Goal: Find specific page/section: Find specific page/section

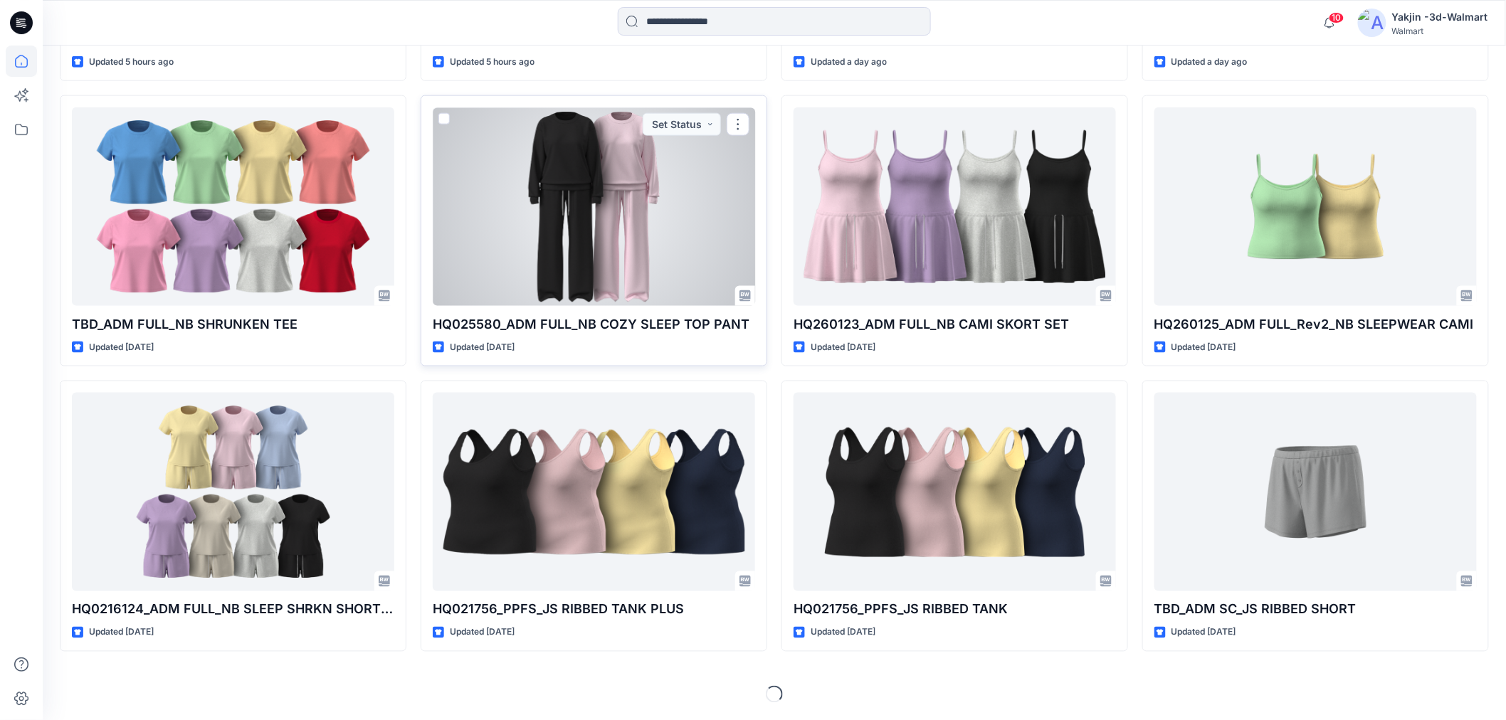
scroll to position [713, 0]
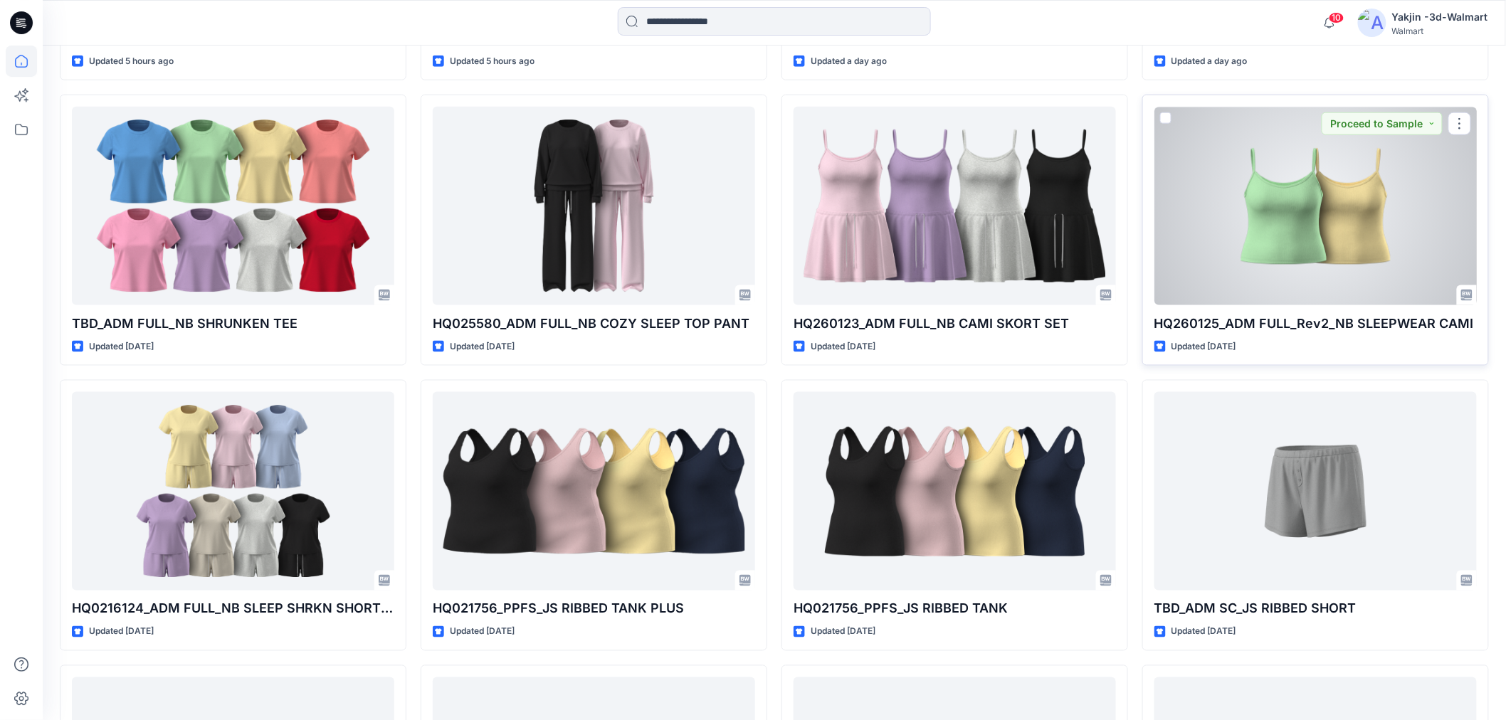
click at [1325, 244] on div at bounding box center [1315, 206] width 322 height 198
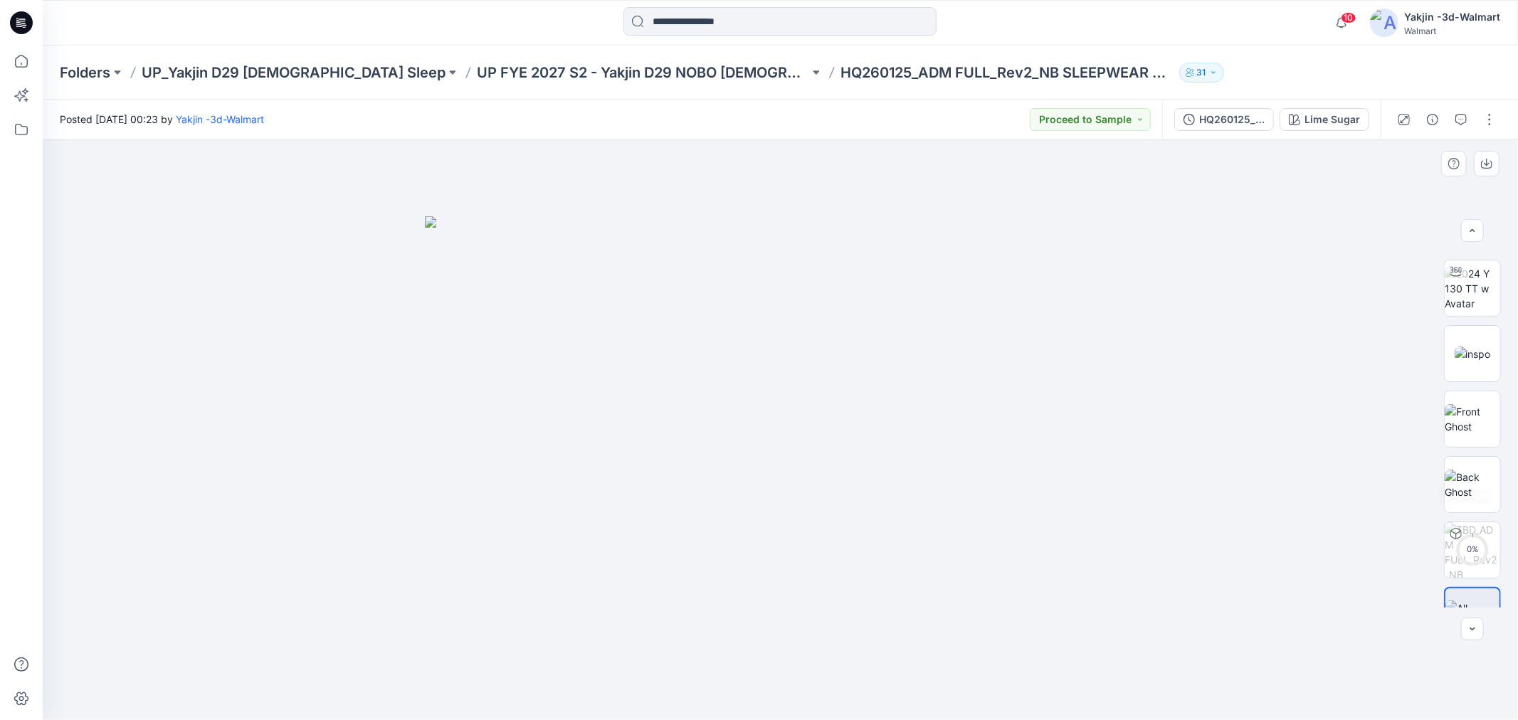
scroll to position [93, 0]
click at [1460, 461] on img at bounding box center [1473, 449] width 56 height 30
drag, startPoint x: 905, startPoint y: 500, endPoint x: 516, endPoint y: 577, distance: 396.8
click at [516, 577] on div at bounding box center [780, 429] width 1475 height 581
click at [1485, 372] on img at bounding box center [1473, 384] width 56 height 30
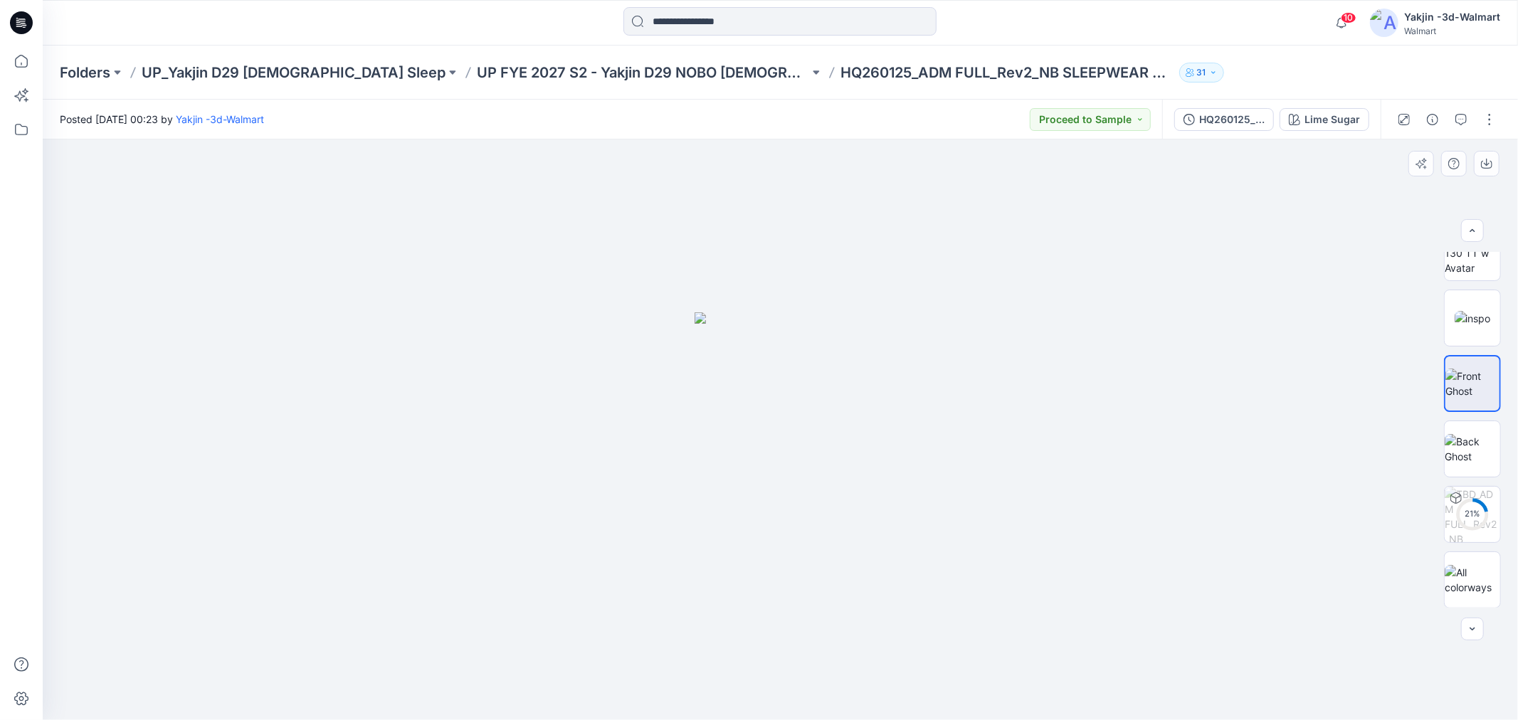
drag, startPoint x: 928, startPoint y: 511, endPoint x: 542, endPoint y: 524, distance: 386.7
click at [542, 524] on div at bounding box center [780, 429] width 1475 height 581
click at [1469, 436] on img at bounding box center [1473, 449] width 56 height 30
drag, startPoint x: 820, startPoint y: 428, endPoint x: 752, endPoint y: 426, distance: 67.7
click at [752, 426] on img at bounding box center [781, 517] width 172 height 406
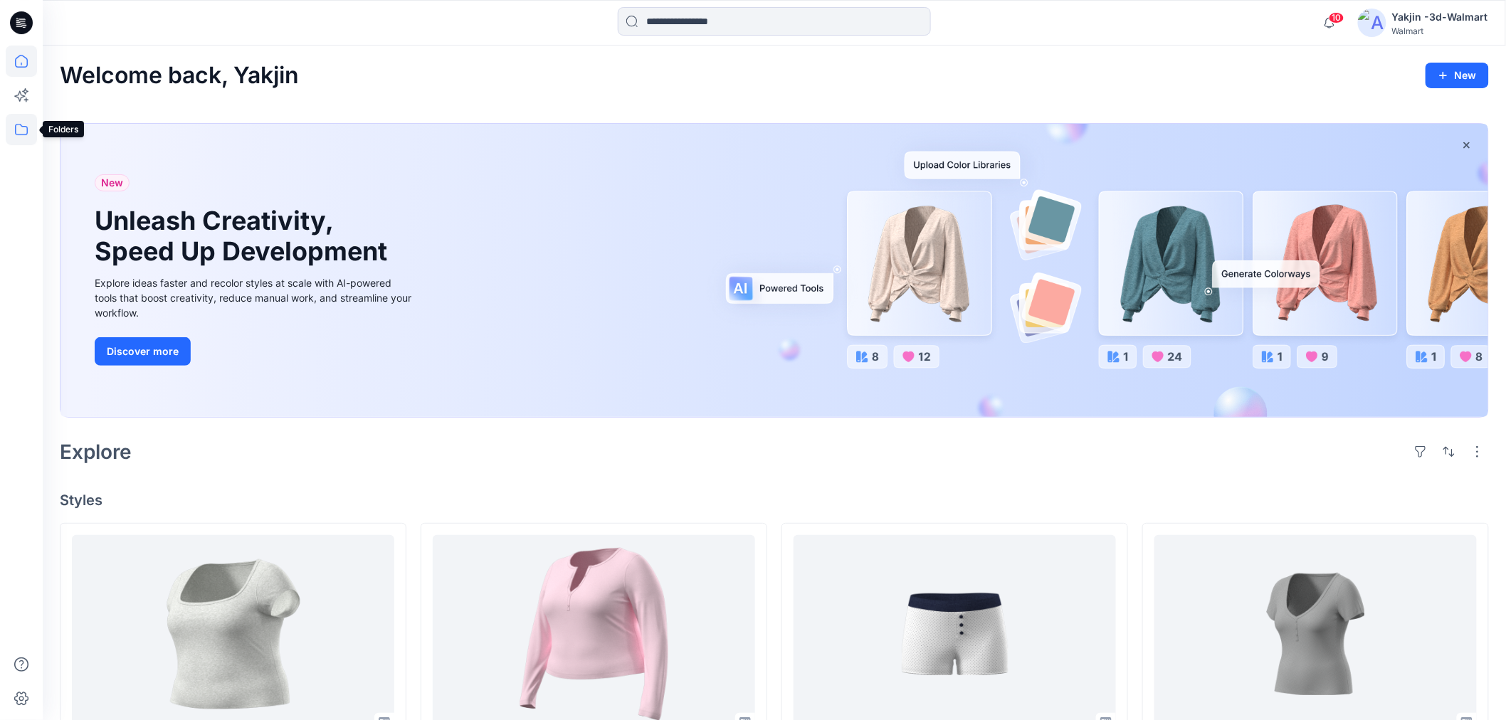
click at [18, 126] on icon at bounding box center [21, 129] width 31 height 31
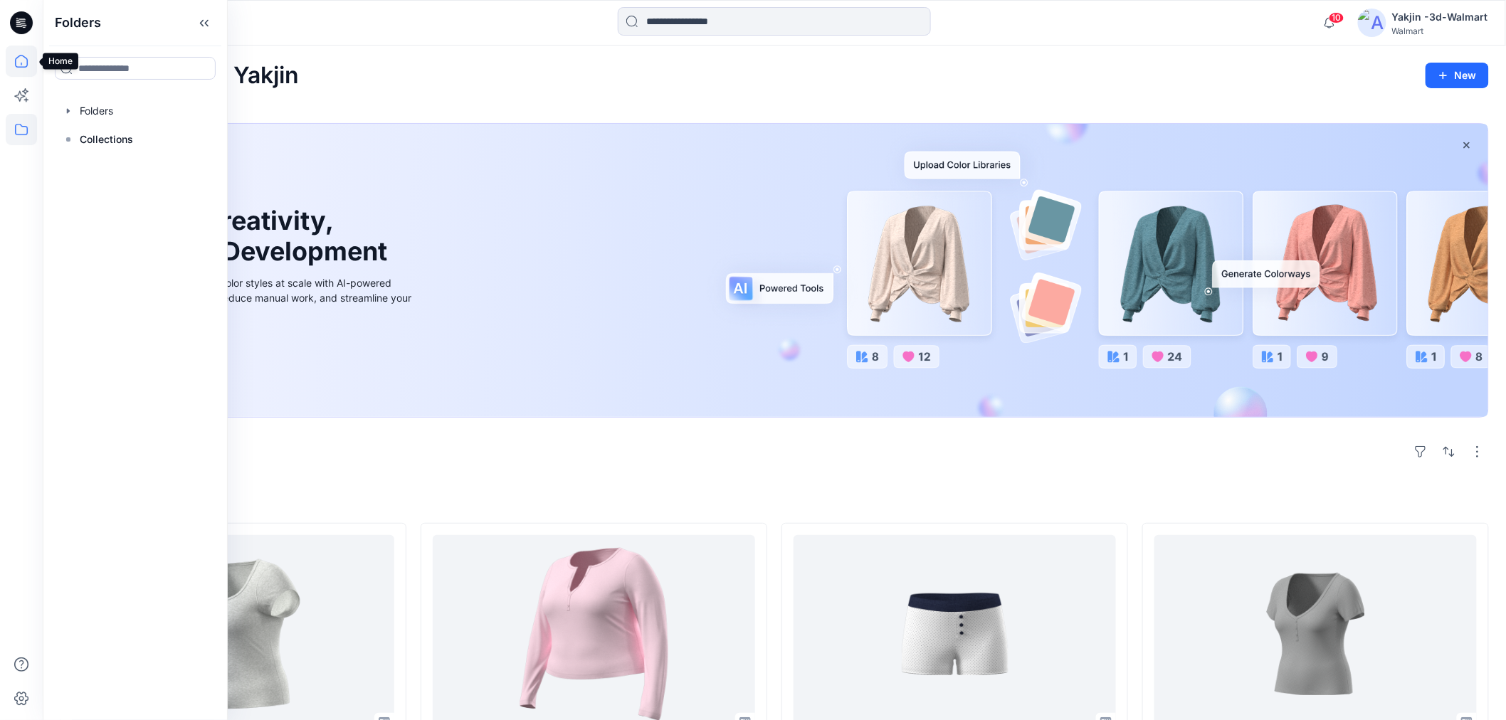
click at [28, 56] on icon at bounding box center [21, 61] width 31 height 31
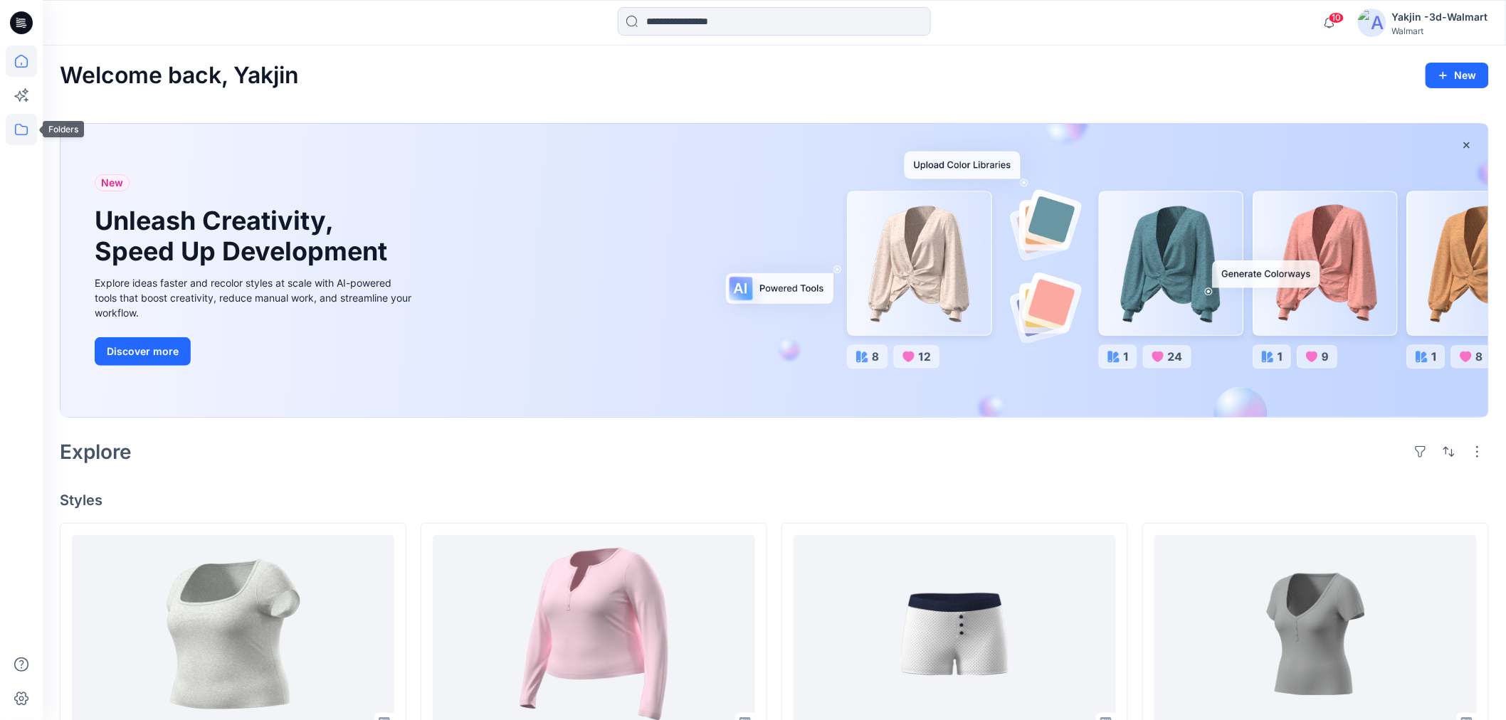
click at [27, 139] on icon at bounding box center [21, 129] width 31 height 31
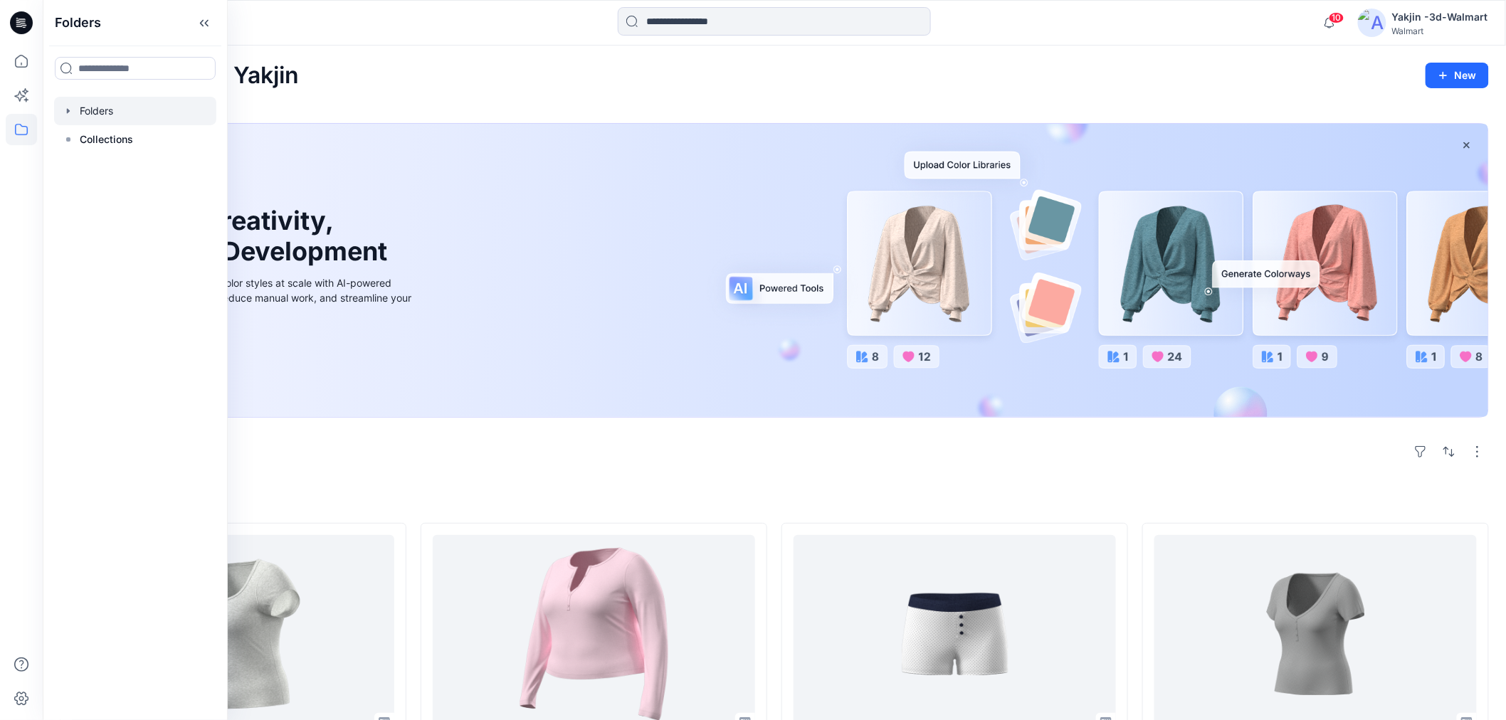
click at [98, 112] on div at bounding box center [135, 111] width 162 height 28
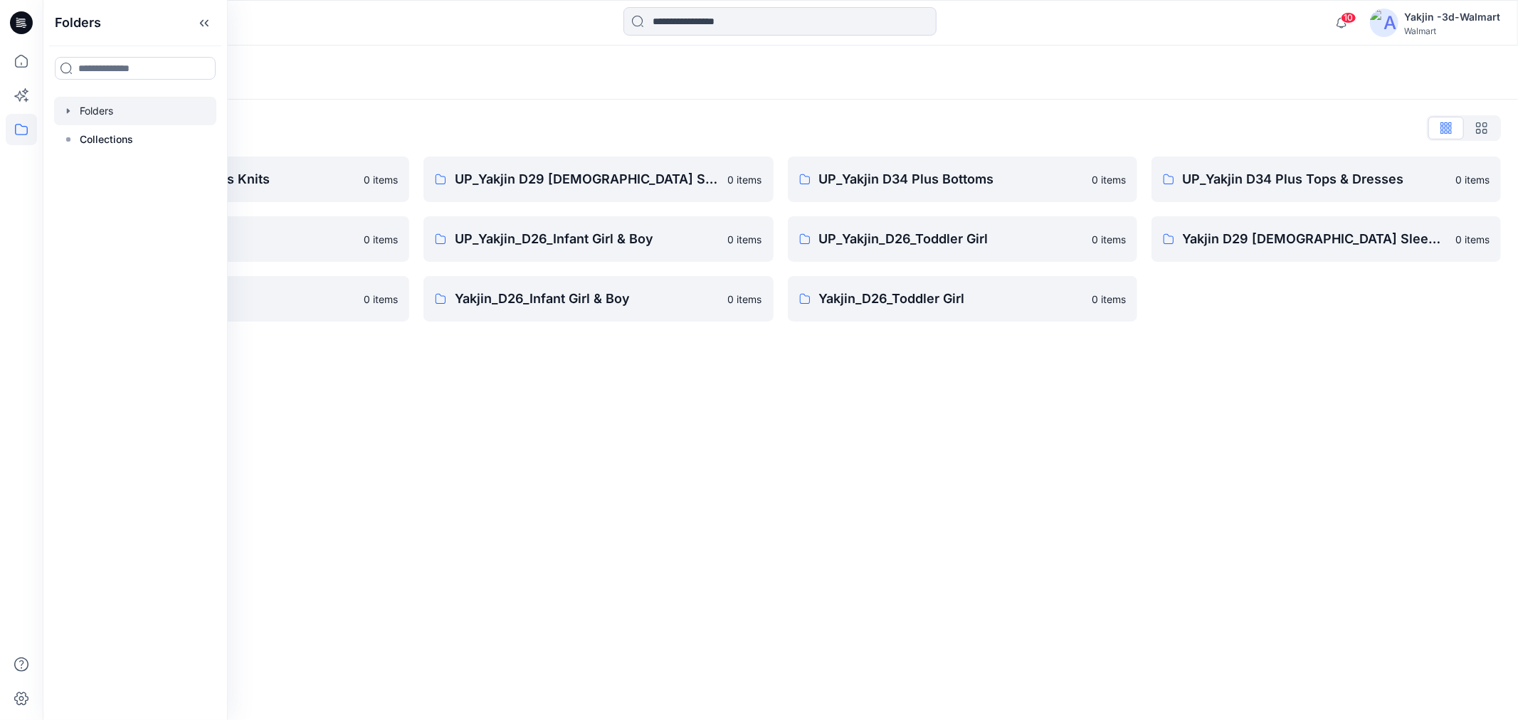
click at [605, 478] on div "Folders Folders List FA Yakjin D34 Womens Knits 0 items UP_Yakjin_D24_Boys 0 it…" at bounding box center [780, 383] width 1475 height 675
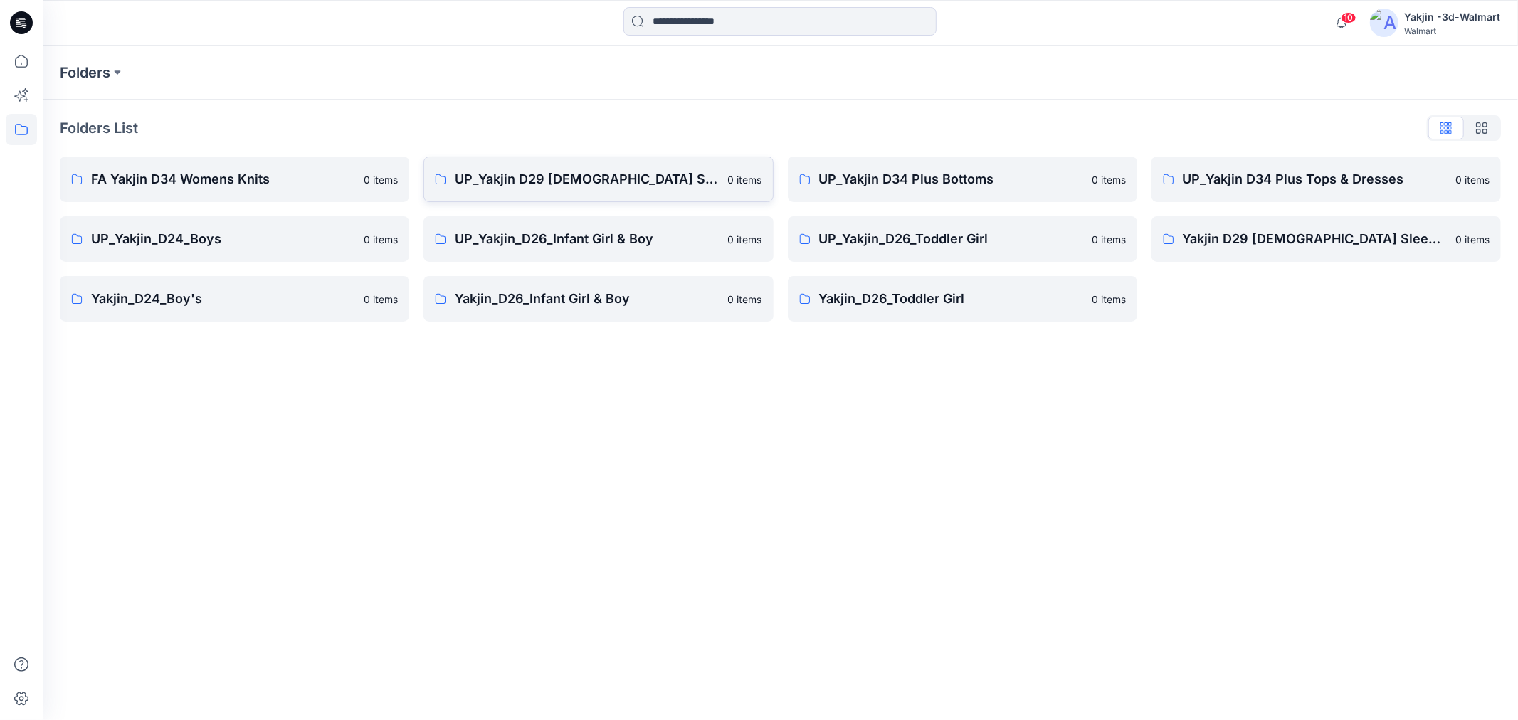
click at [468, 179] on p "UP_Yakjin D29 [DEMOGRAPHIC_DATA] Sleep" at bounding box center [587, 179] width 264 height 20
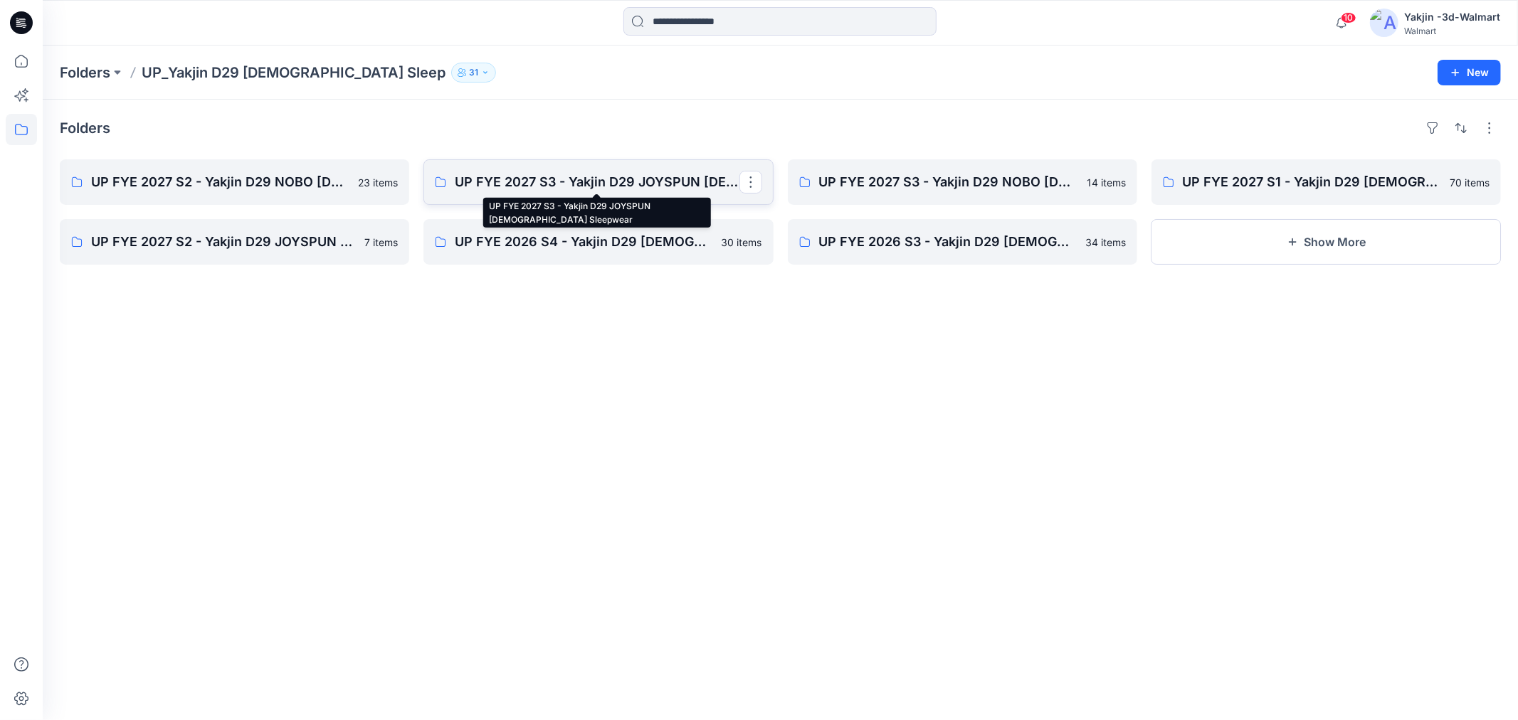
click at [537, 181] on p "UP FYE 2027 S3 - Yakjin D29 JOYSPUN Ladies Sleepwear" at bounding box center [597, 182] width 284 height 20
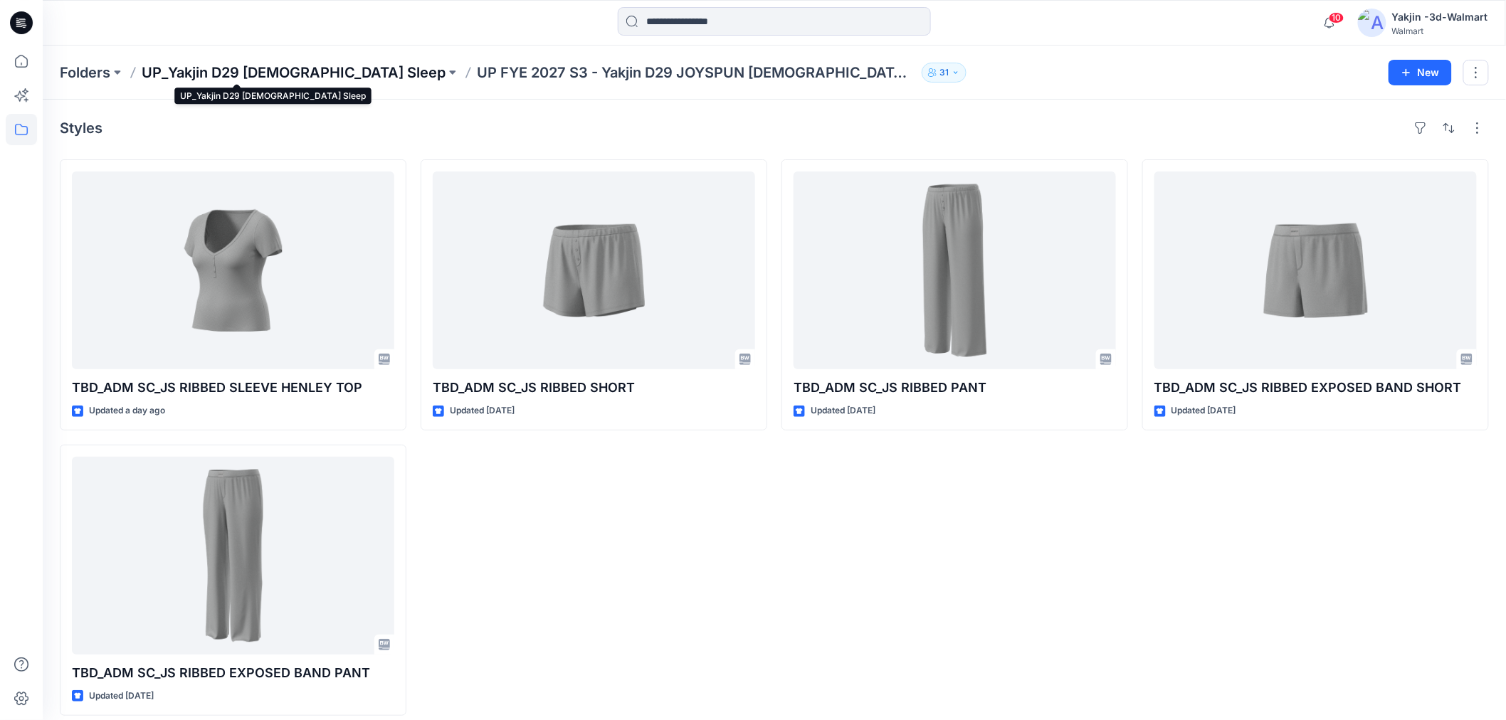
click at [295, 76] on p "UP_Yakjin D29 [DEMOGRAPHIC_DATA] Sleep" at bounding box center [294, 73] width 304 height 20
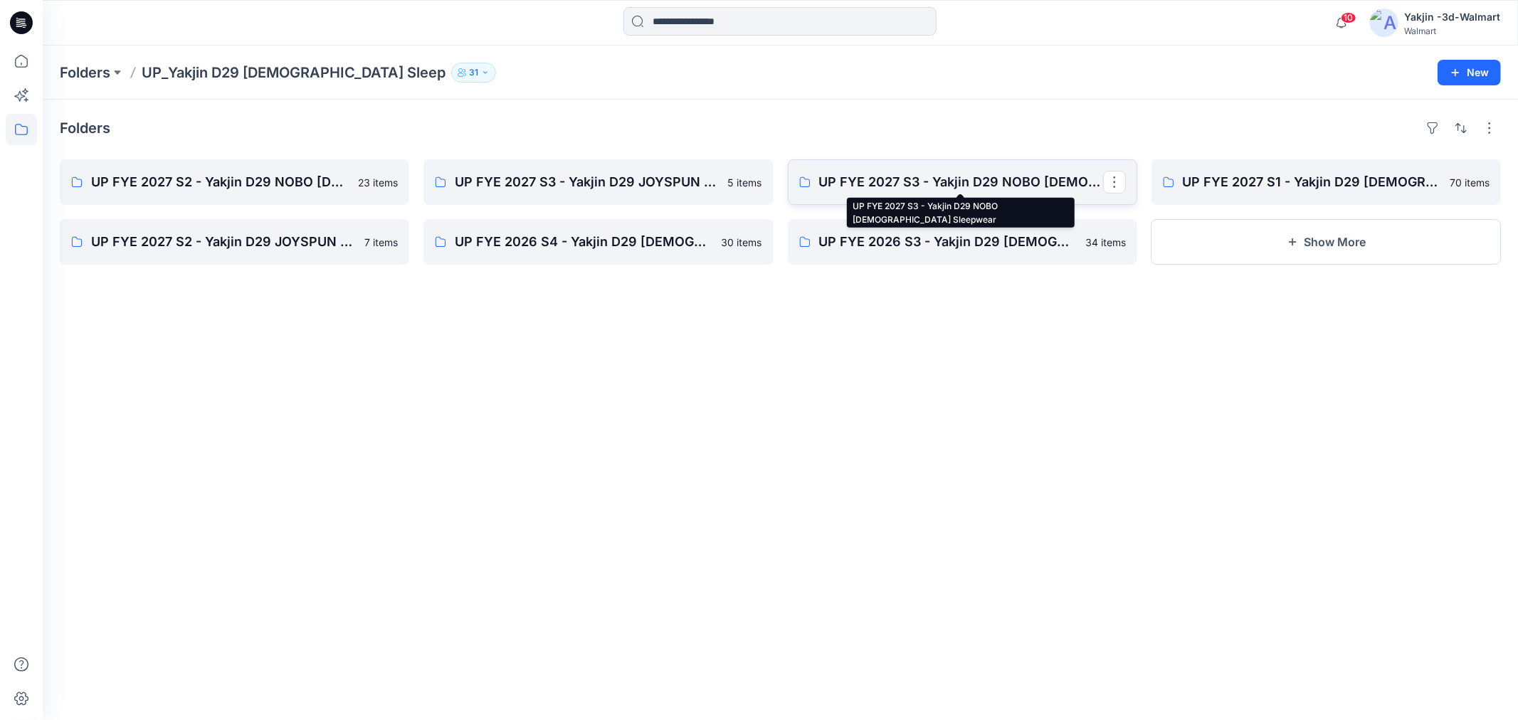
click at [897, 189] on p "UP FYE 2027 S3 - Yakjin D29 NOBO Ladies Sleepwear" at bounding box center [961, 182] width 284 height 20
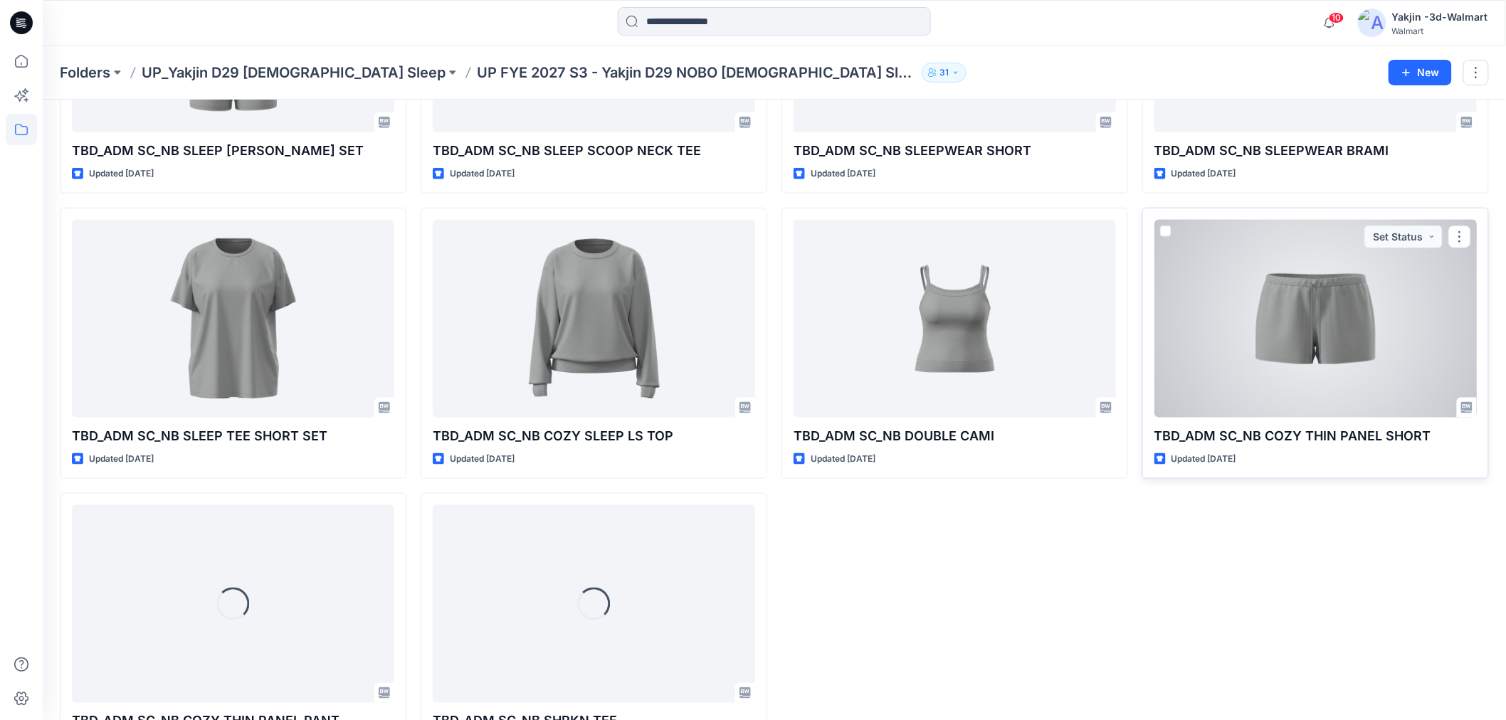
scroll to position [584, 0]
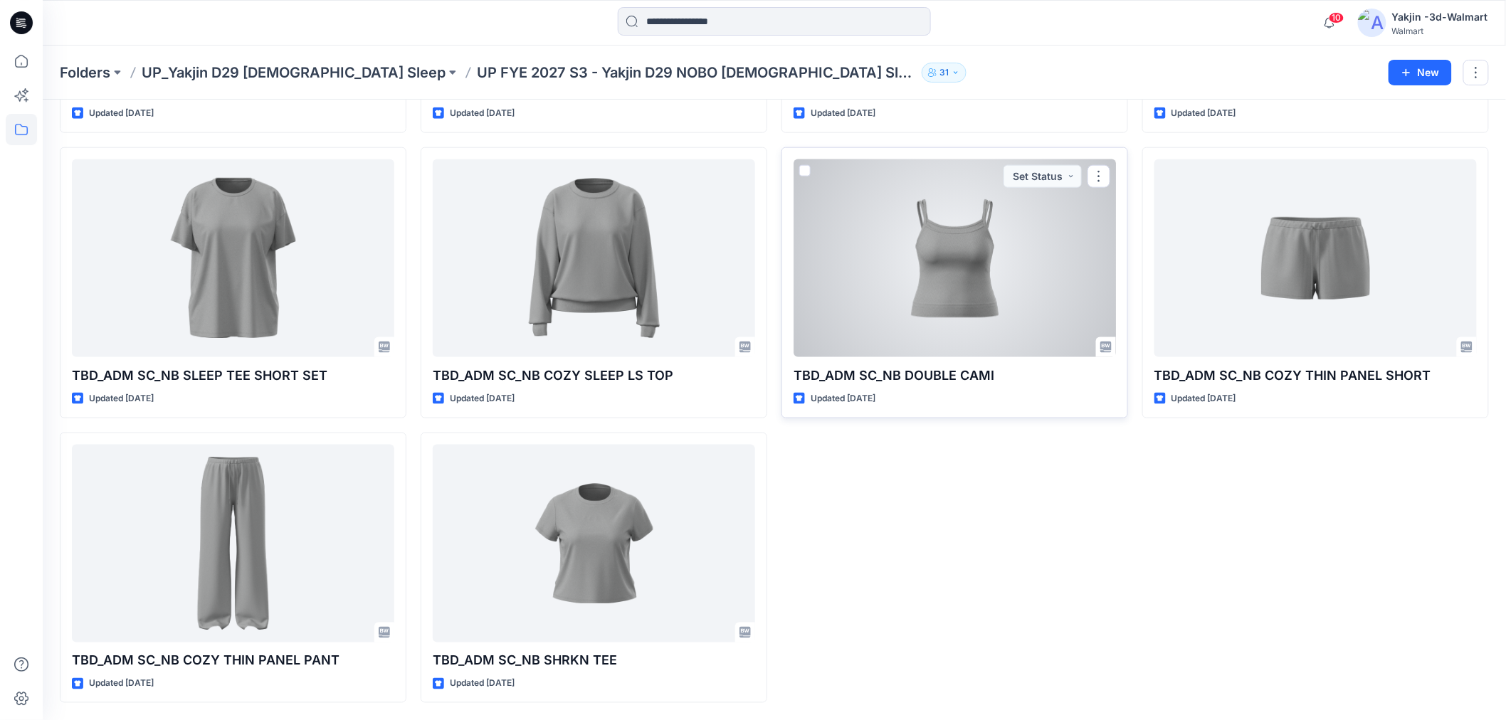
click at [956, 294] on div at bounding box center [955, 258] width 322 height 198
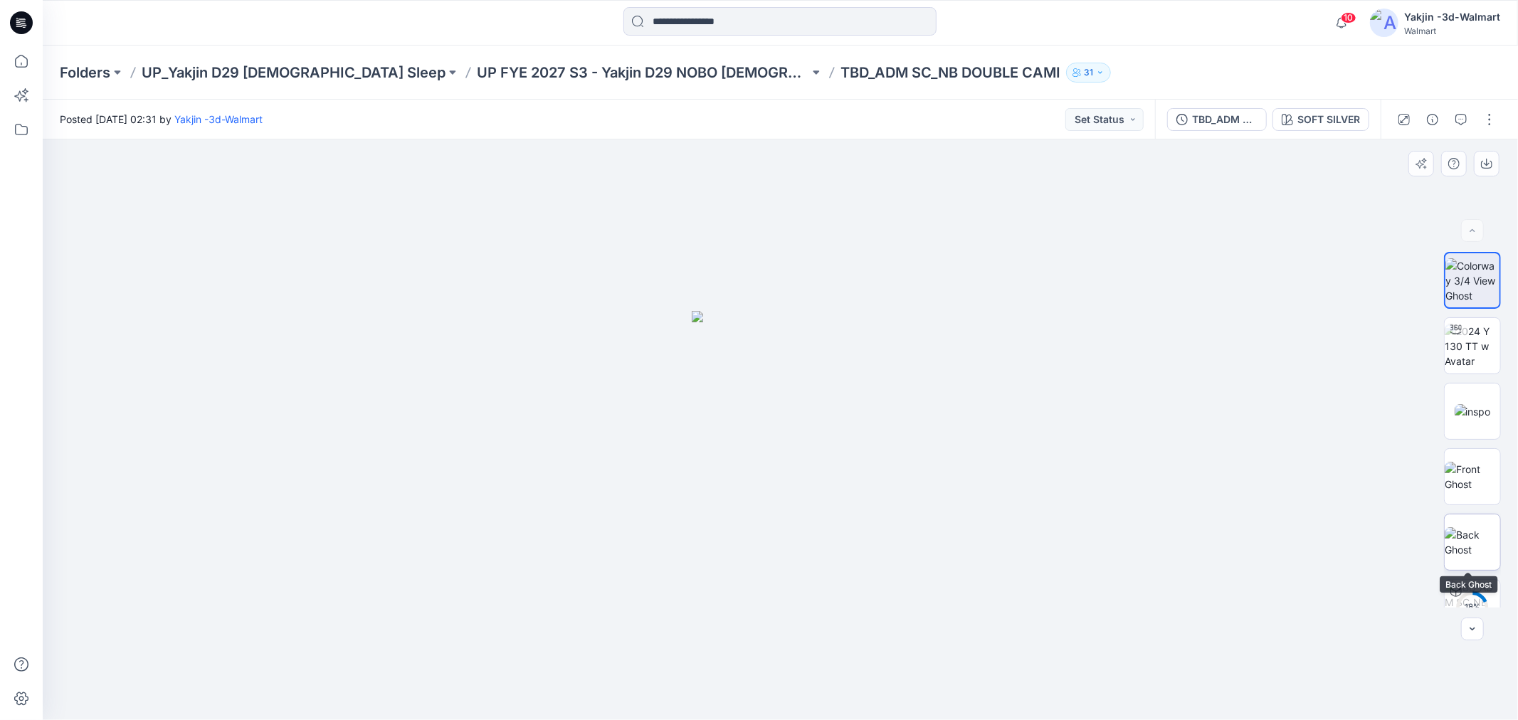
click at [1459, 527] on img at bounding box center [1473, 542] width 56 height 30
drag, startPoint x: 875, startPoint y: 542, endPoint x: 389, endPoint y: 553, distance: 486.2
click at [380, 552] on div at bounding box center [780, 429] width 1475 height 581
click at [1467, 404] on img at bounding box center [1473, 411] width 36 height 15
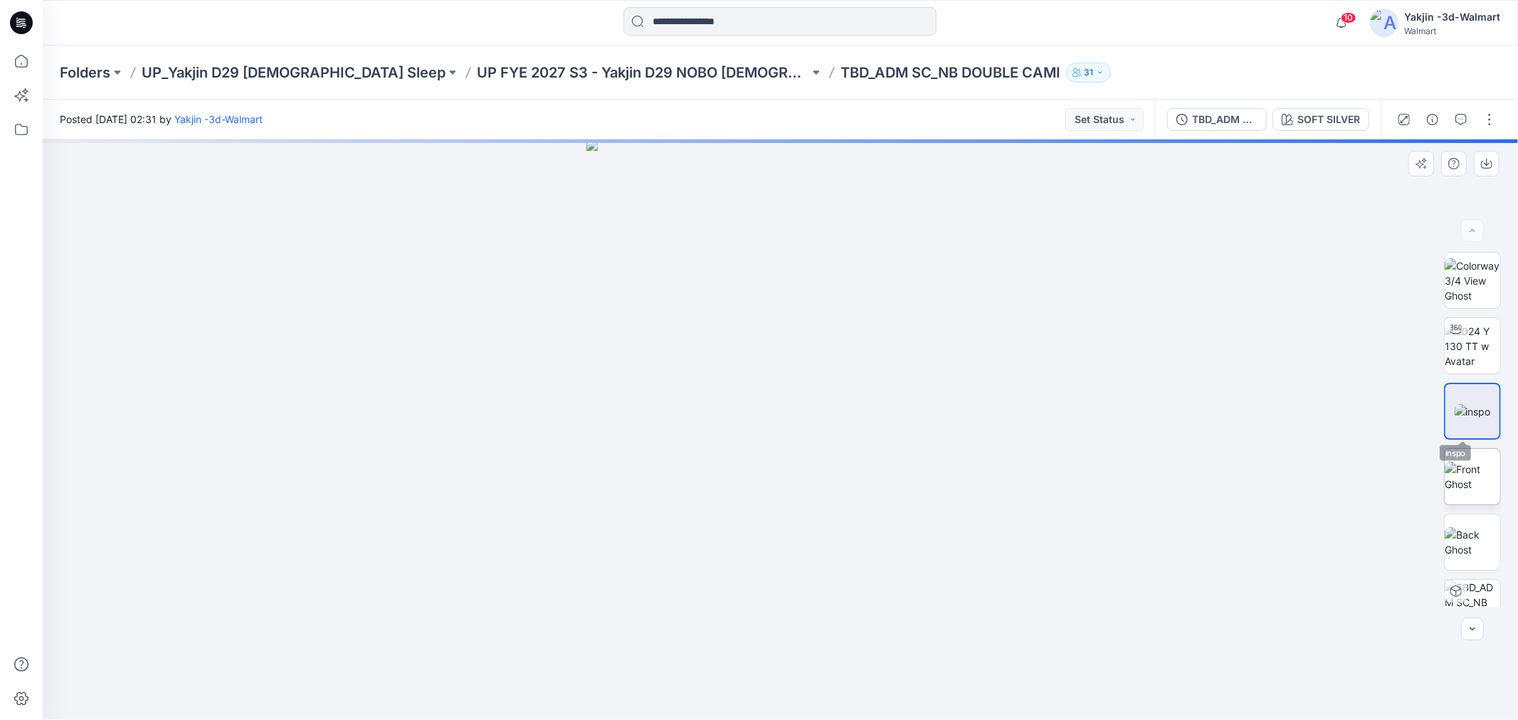
click at [1463, 471] on img at bounding box center [1473, 477] width 56 height 30
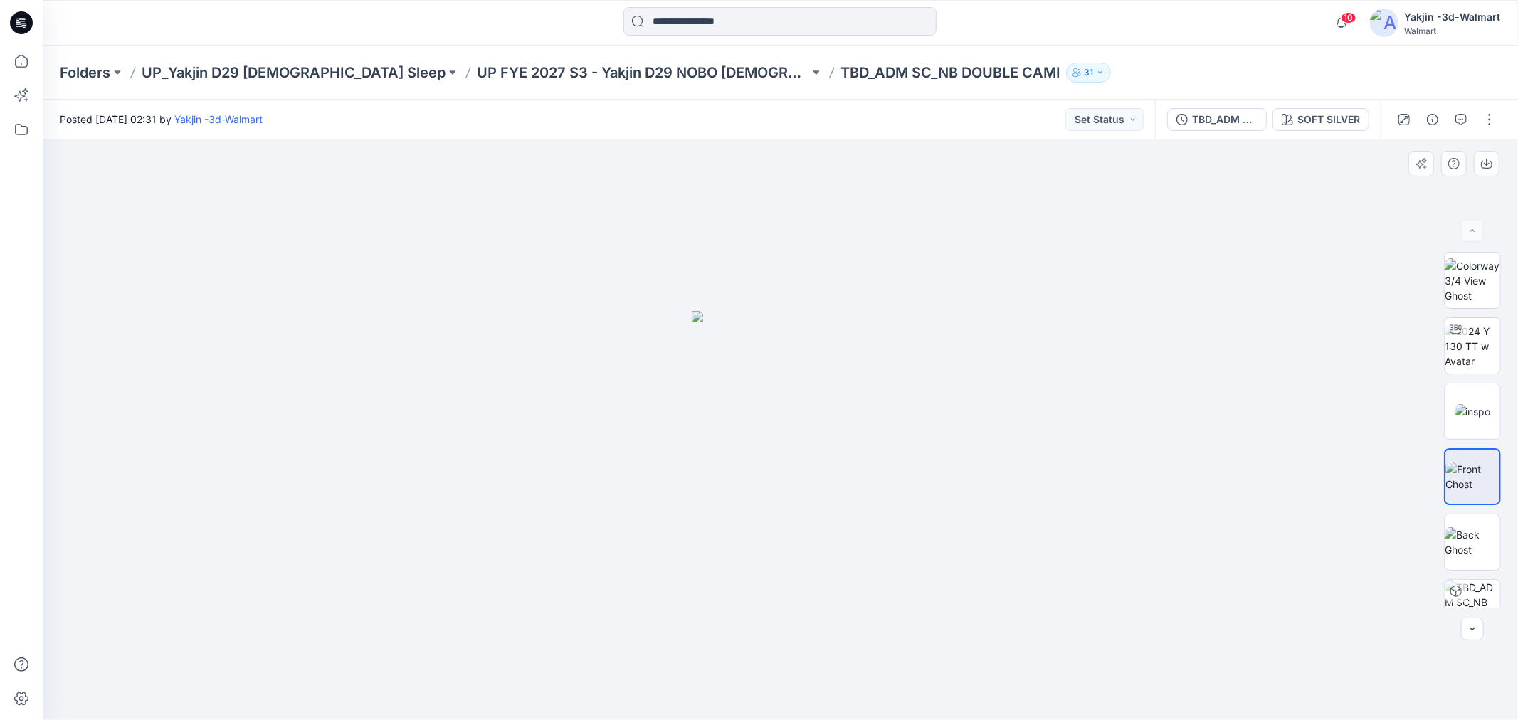
click at [794, 385] on img at bounding box center [781, 515] width 178 height 409
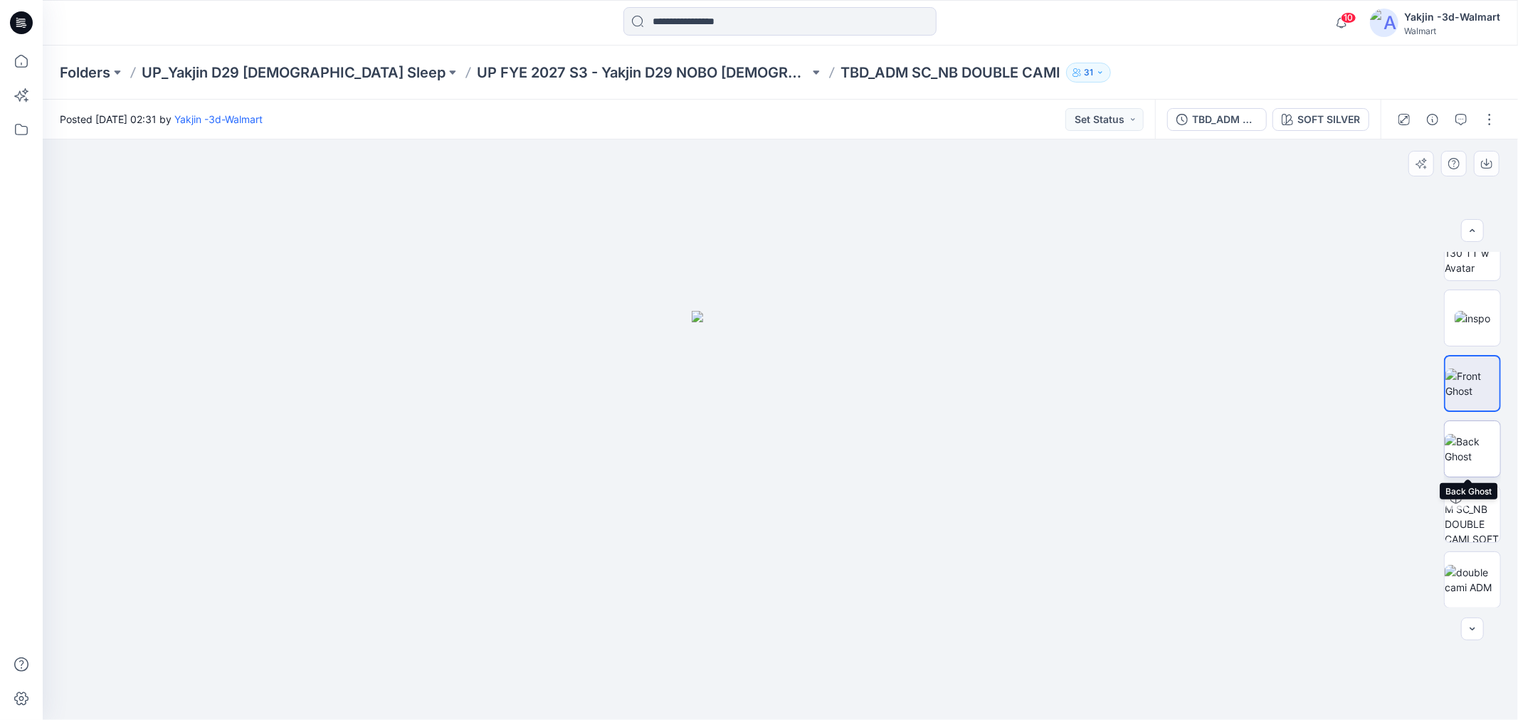
click at [1455, 451] on img at bounding box center [1473, 449] width 56 height 30
drag, startPoint x: 902, startPoint y: 502, endPoint x: 684, endPoint y: 480, distance: 219.6
click at [680, 496] on div at bounding box center [780, 429] width 1475 height 581
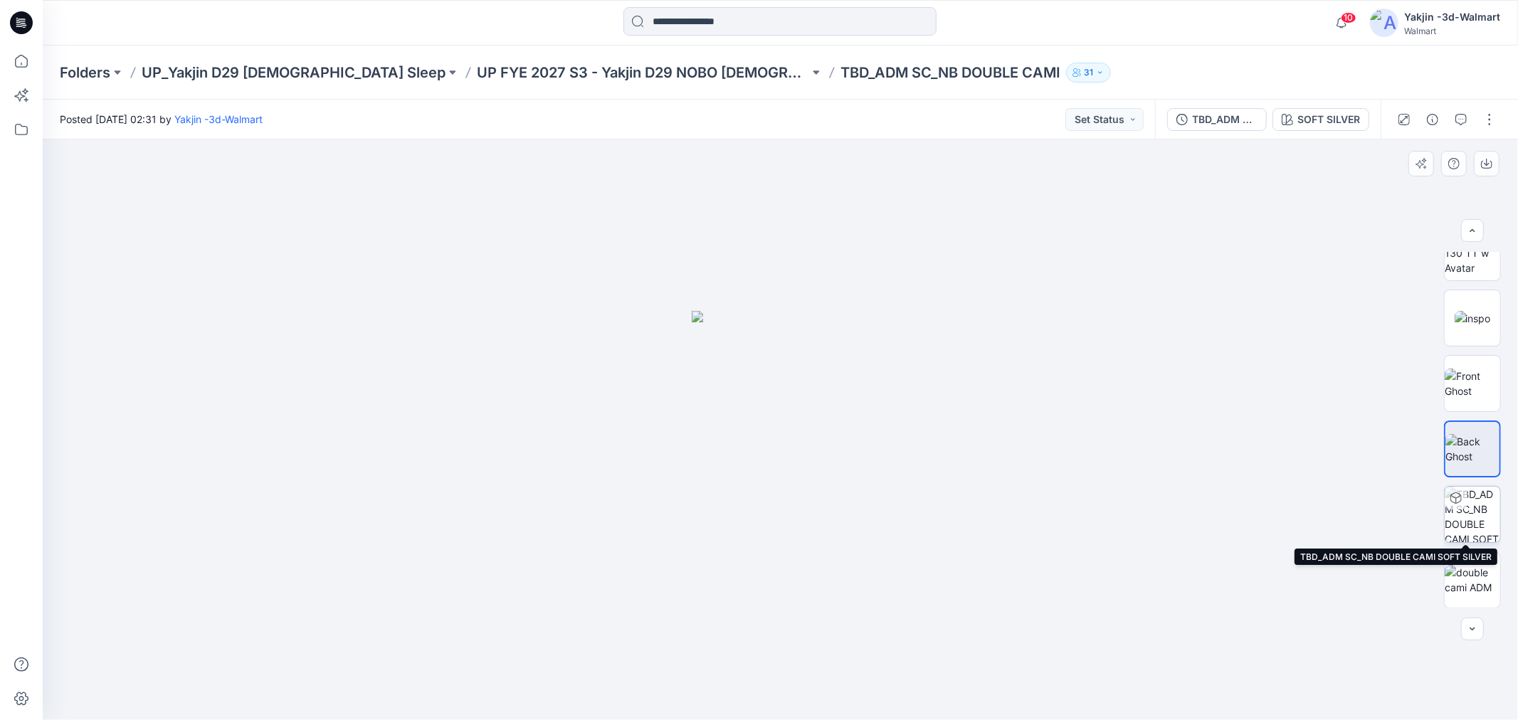
click at [1482, 509] on img at bounding box center [1473, 515] width 56 height 56
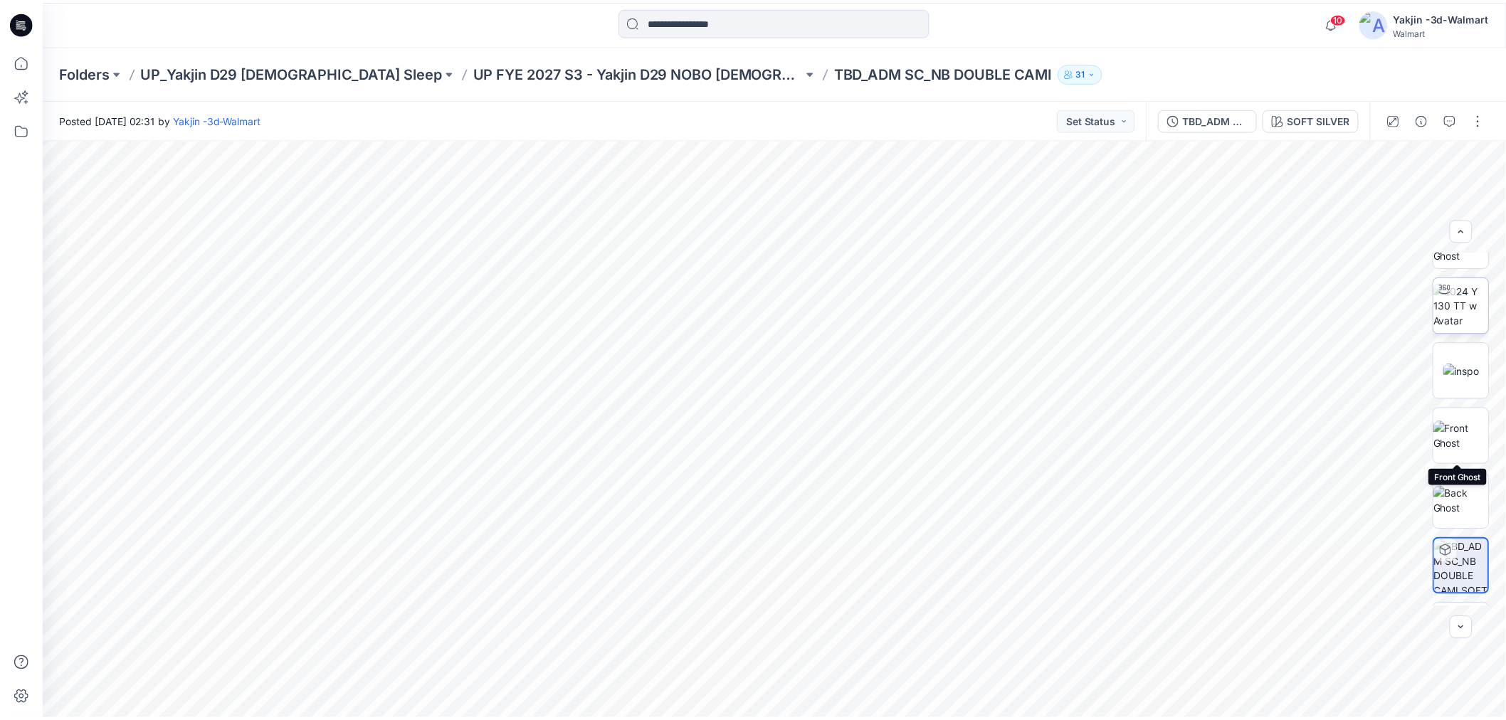
scroll to position [0, 0]
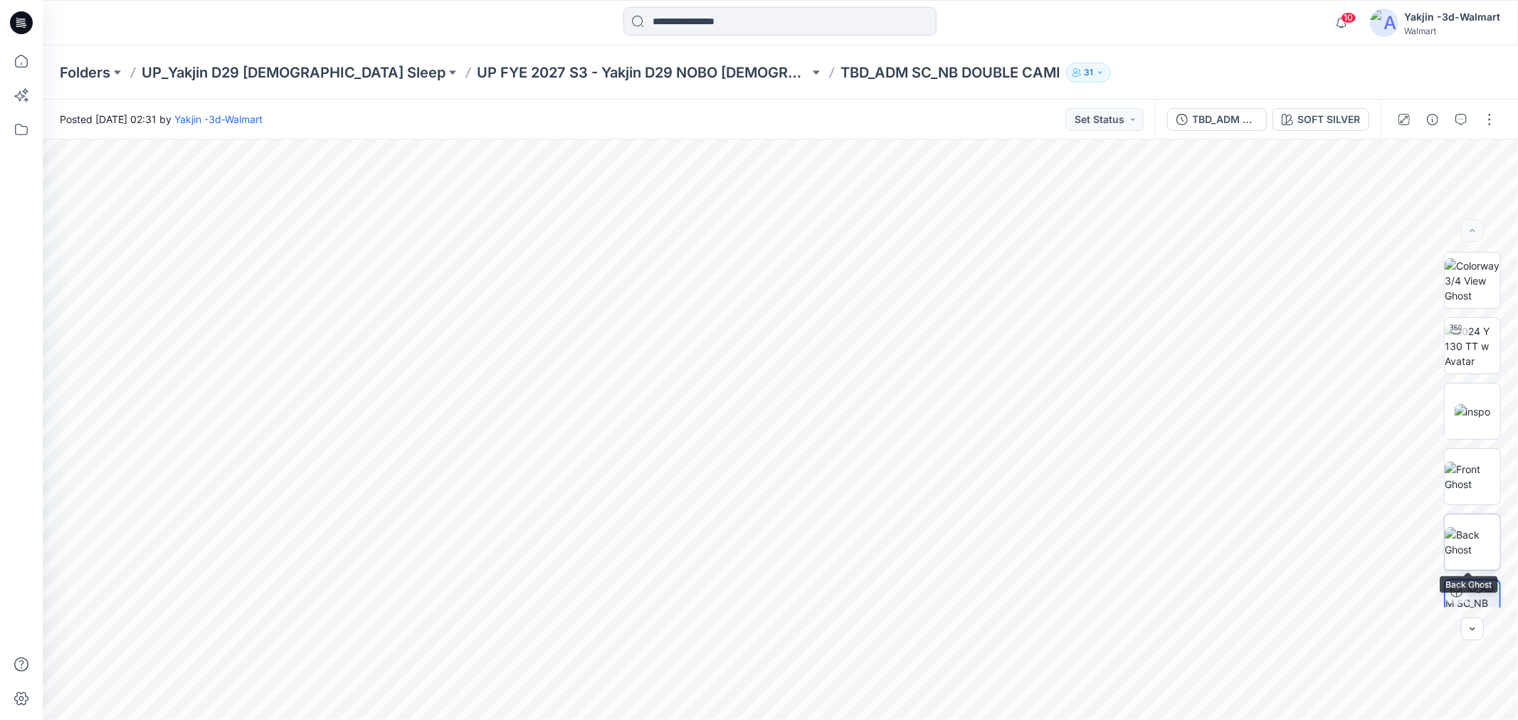
click at [1479, 531] on img at bounding box center [1473, 542] width 56 height 30
click at [1490, 174] on button "button" at bounding box center [1487, 164] width 26 height 26
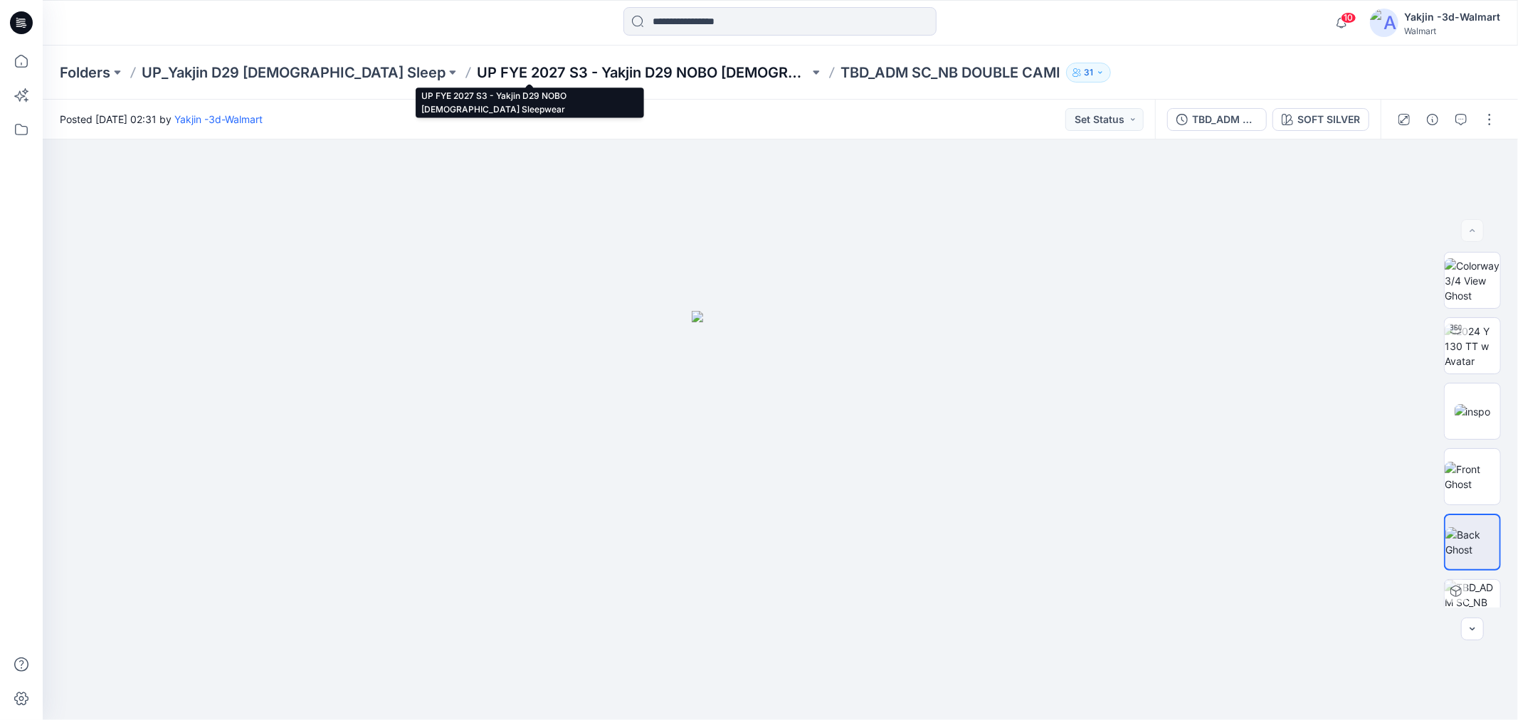
click at [645, 67] on p "UP FYE 2027 S3 - Yakjin D29 NOBO Ladies Sleepwear" at bounding box center [643, 73] width 332 height 20
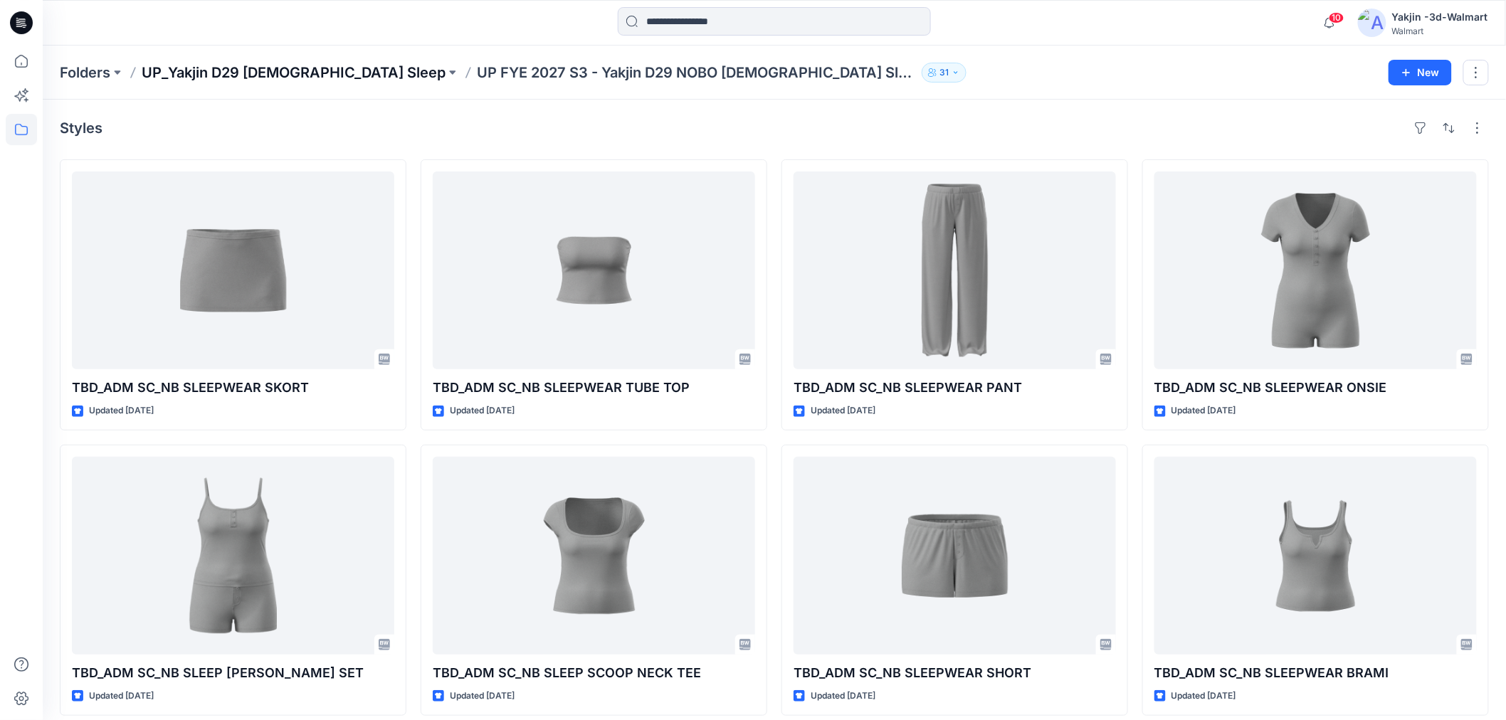
click at [320, 68] on p "UP_Yakjin D29 [DEMOGRAPHIC_DATA] Sleep" at bounding box center [294, 73] width 304 height 20
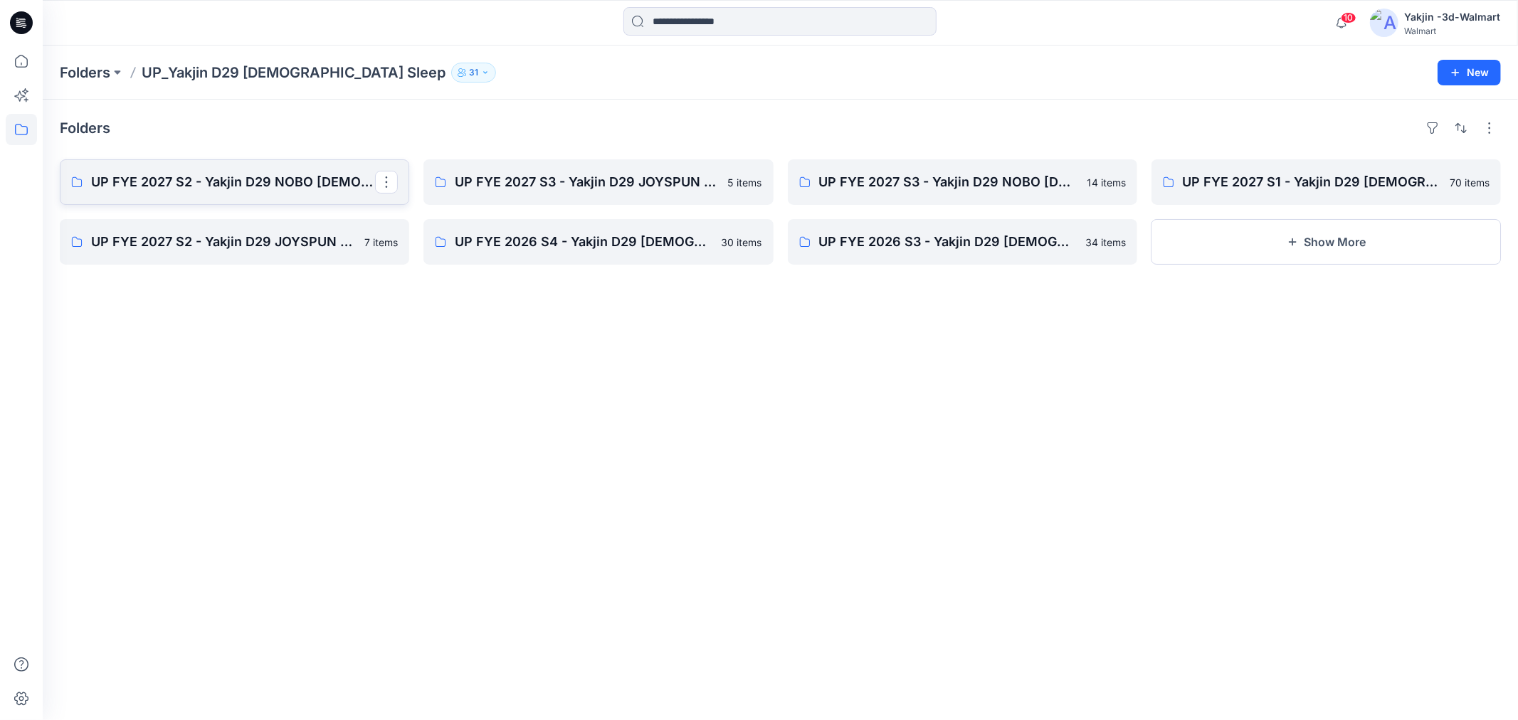
click at [290, 184] on p "UP FYE 2027 S2 - Yakjin D29 NOBO [DEMOGRAPHIC_DATA] Sleepwear" at bounding box center [233, 182] width 284 height 20
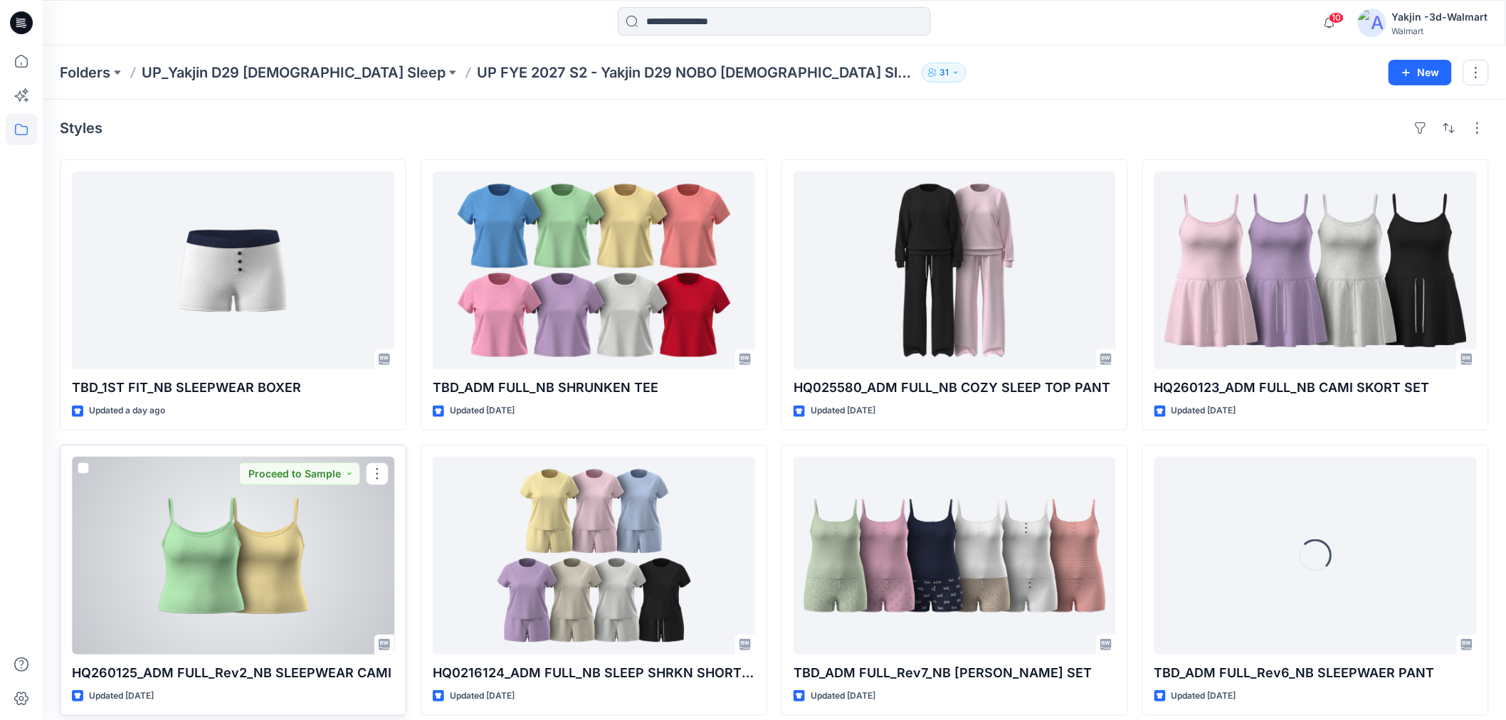
click at [186, 586] on div at bounding box center [233, 556] width 322 height 198
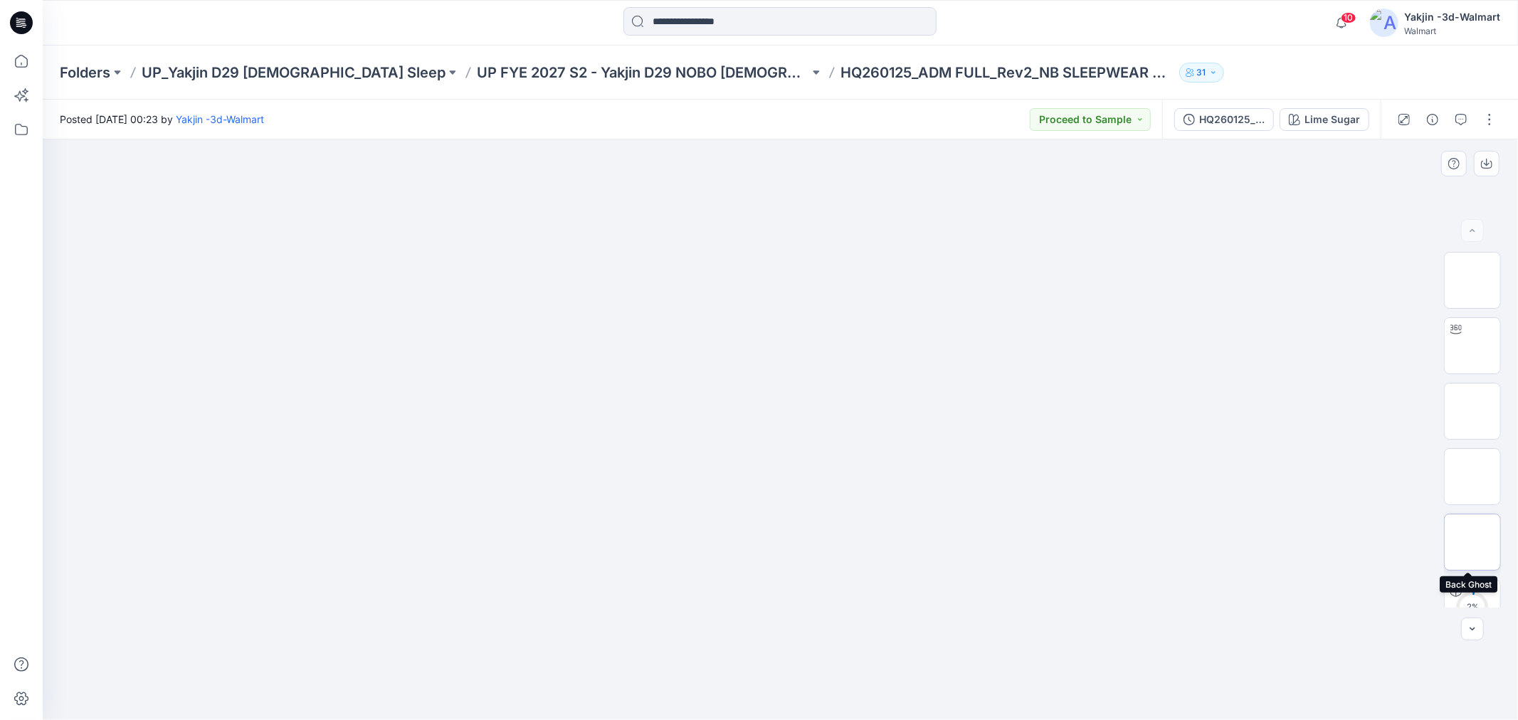
click at [1472, 542] on img at bounding box center [1472, 542] width 0 height 0
click at [1491, 174] on button "button" at bounding box center [1487, 164] width 26 height 26
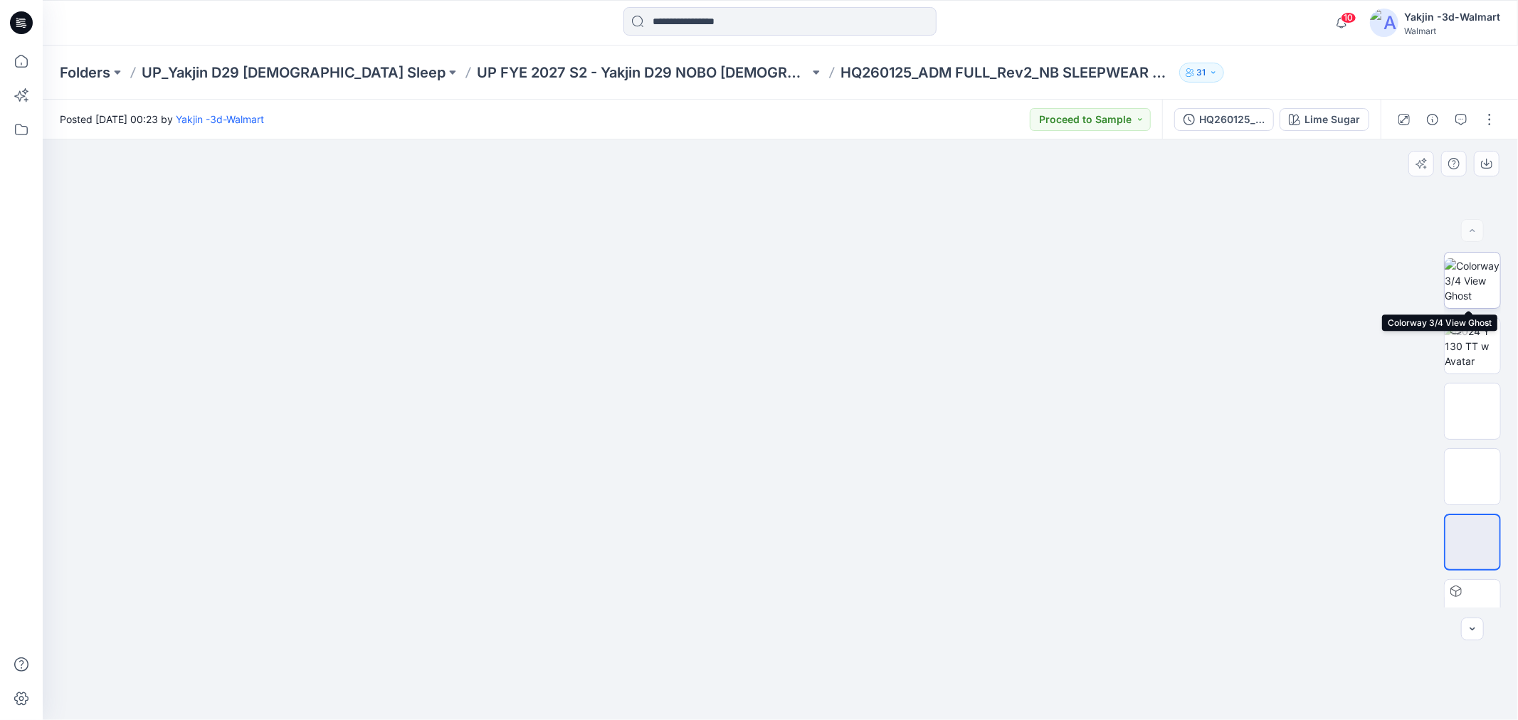
click at [1467, 303] on img at bounding box center [1473, 280] width 56 height 45
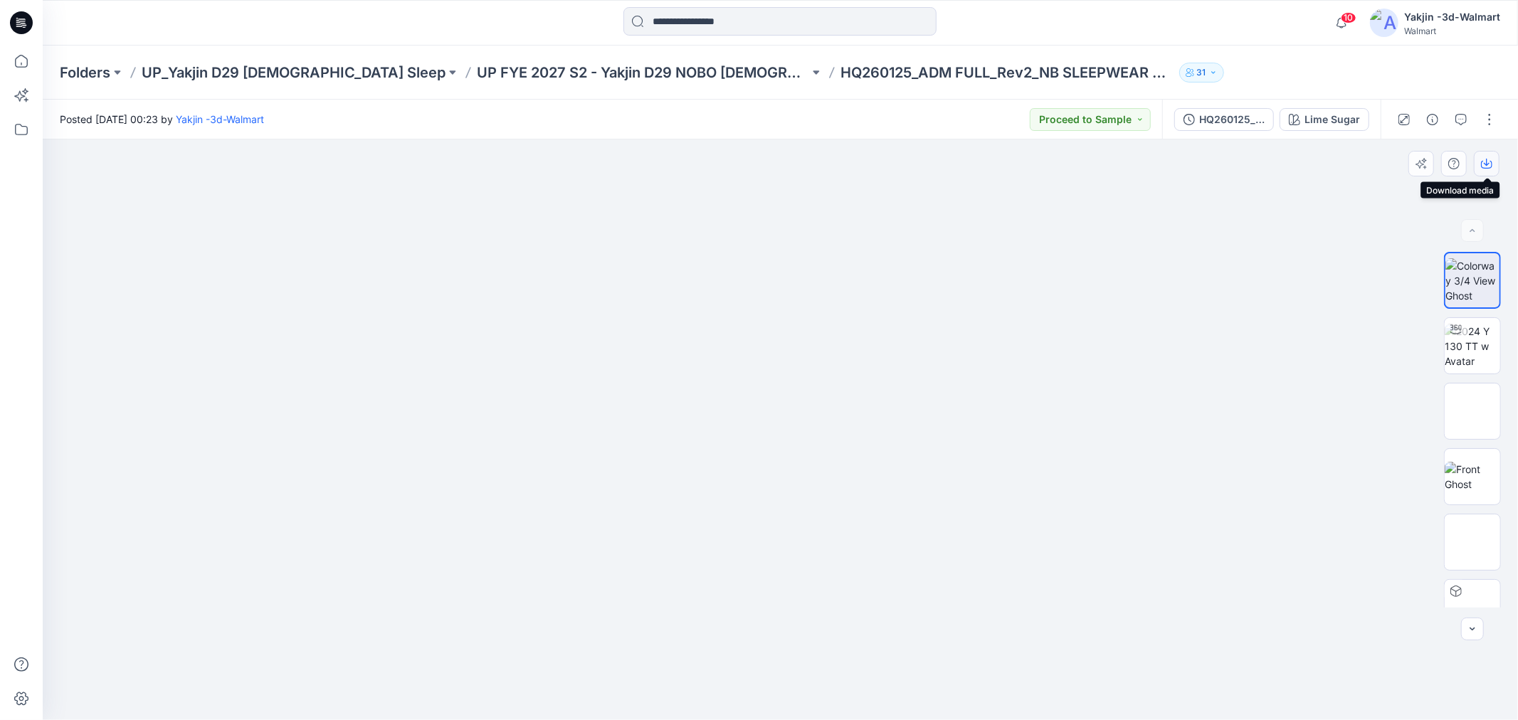
click at [1492, 167] on button "button" at bounding box center [1487, 164] width 26 height 26
click at [576, 83] on div "Folders UP_Yakjin D29 Ladies Sleep UP FYE 2027 S2 - Yakjin D29 NOBO Ladies Slee…" at bounding box center [780, 73] width 1475 height 54
click at [584, 73] on p "UP FYE 2027 S2 - Yakjin D29 NOBO [DEMOGRAPHIC_DATA] Sleepwear" at bounding box center [643, 73] width 332 height 20
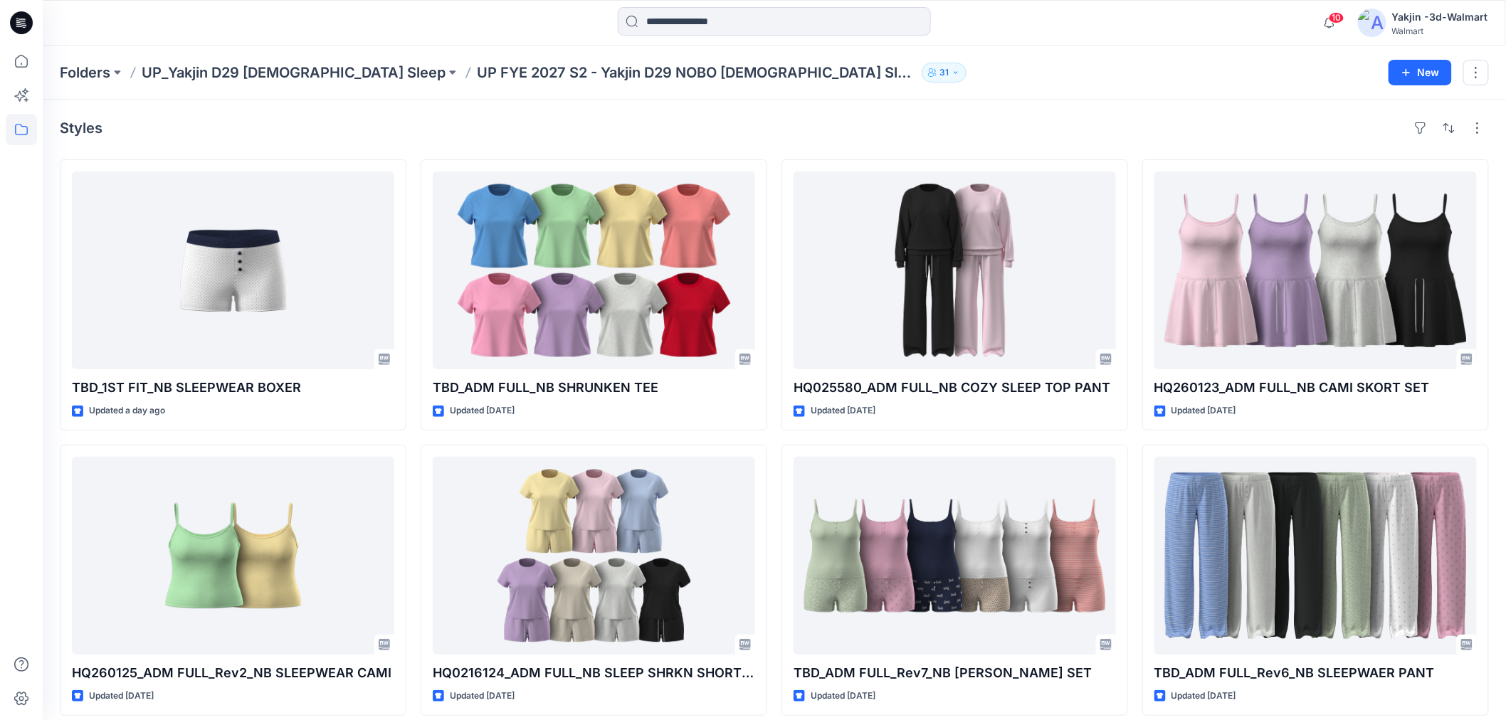
click at [276, 87] on div "Folders UP_Yakjin D29 Ladies Sleep UP FYE 2027 S2 - Yakjin D29 NOBO Ladies Slee…" at bounding box center [774, 73] width 1463 height 54
click at [285, 78] on p "UP_Yakjin D29 [DEMOGRAPHIC_DATA] Sleep" at bounding box center [294, 73] width 304 height 20
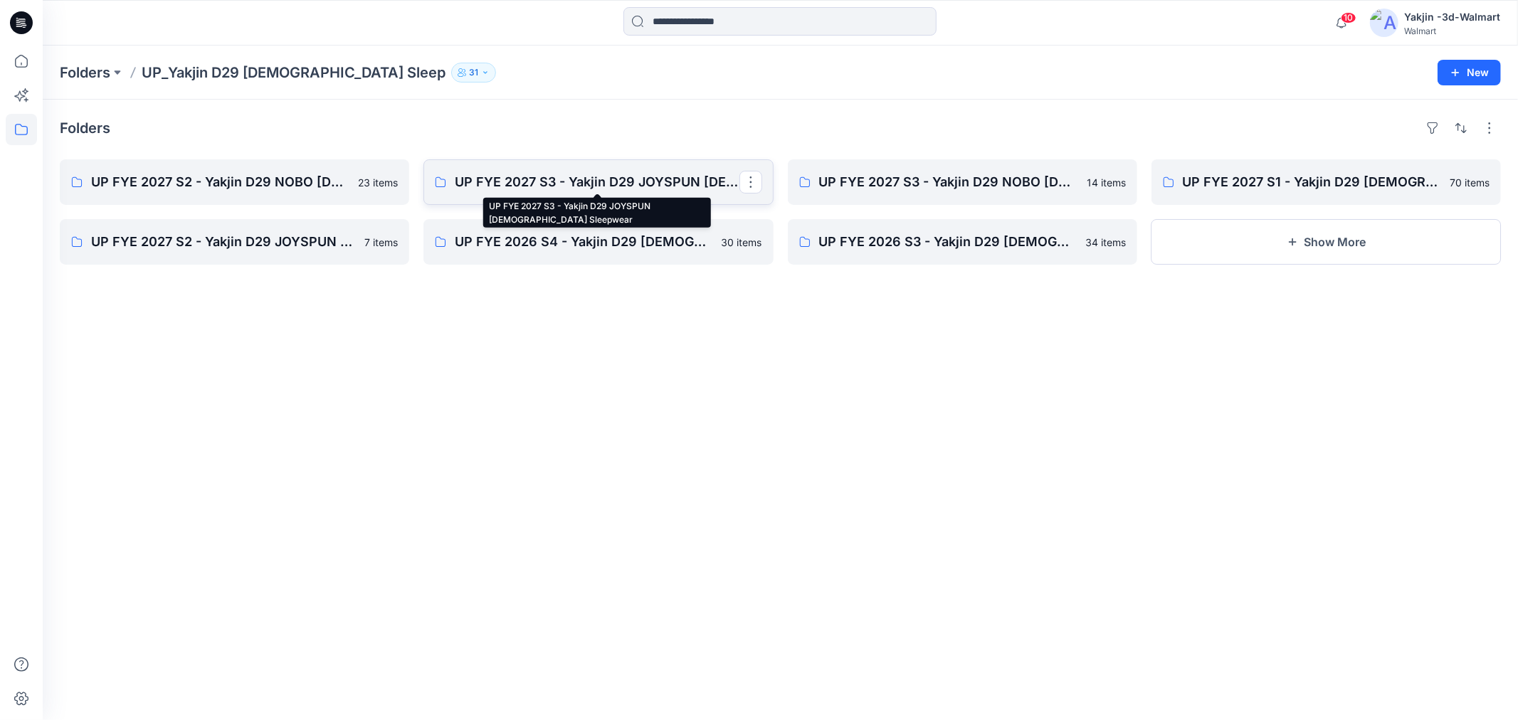
click at [602, 189] on p "UP FYE 2027 S3 - Yakjin D29 JOYSPUN Ladies Sleepwear" at bounding box center [597, 182] width 284 height 20
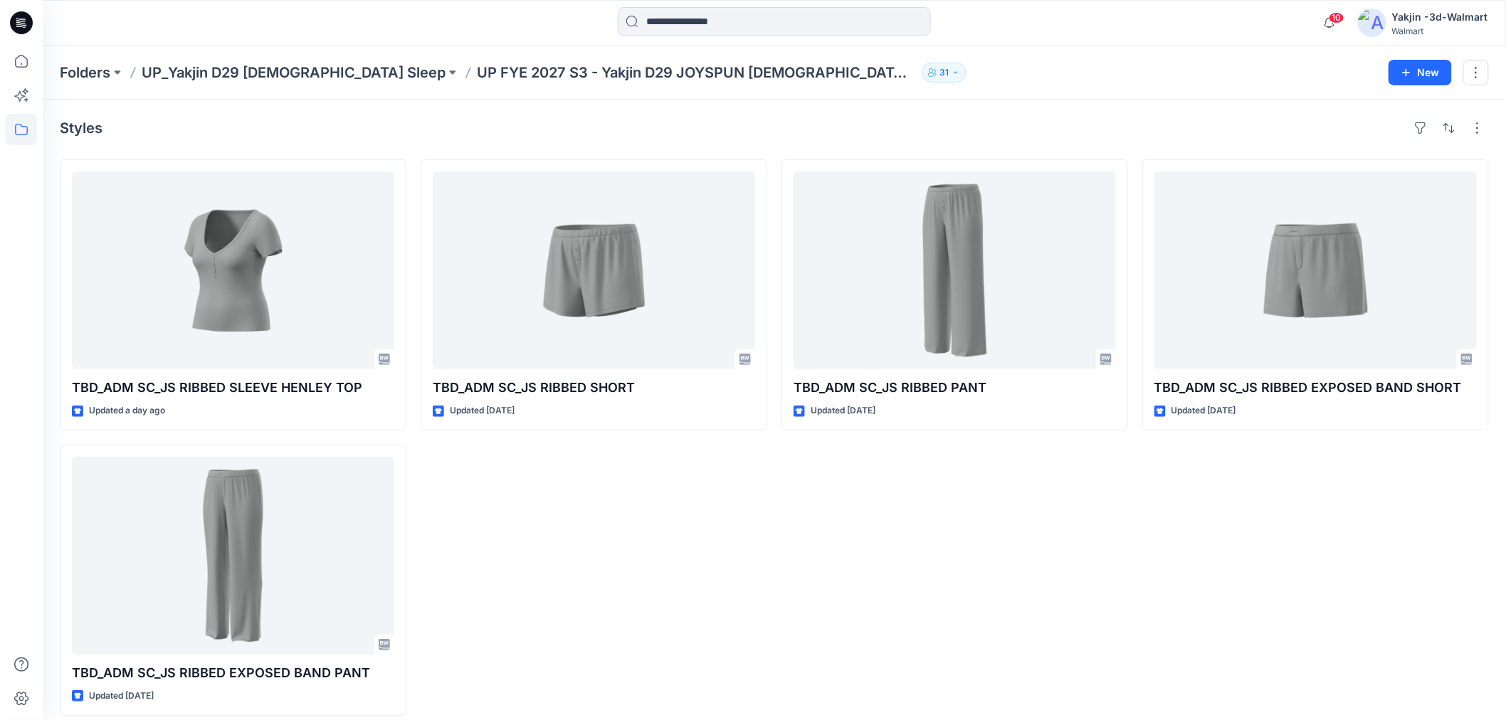
click at [262, 84] on div "Folders UP_Yakjin D29 Ladies Sleep UP FYE 2027 S3 - Yakjin D29 JOYSPUN Ladies S…" at bounding box center [774, 73] width 1463 height 54
click at [240, 81] on p "UP_Yakjin D29 [DEMOGRAPHIC_DATA] Sleep" at bounding box center [294, 73] width 304 height 20
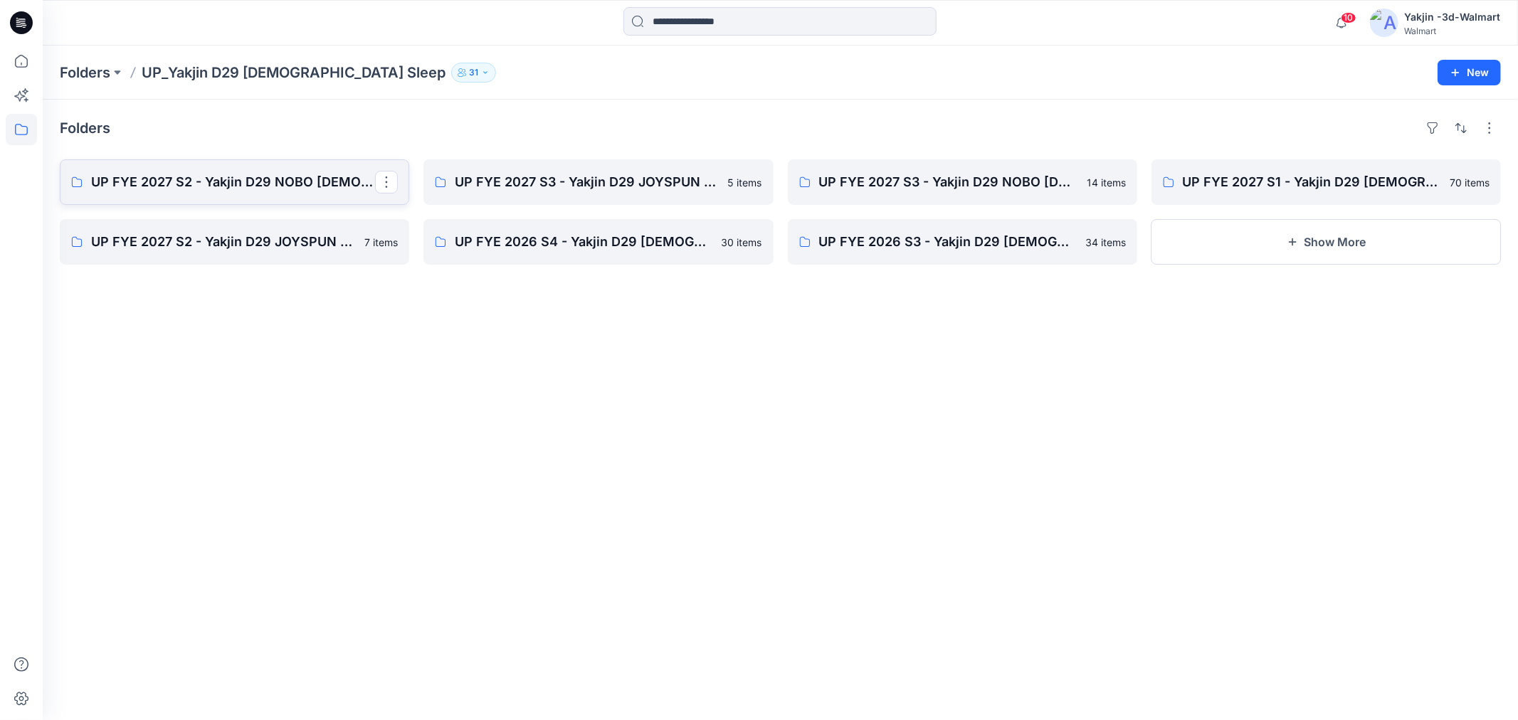
click at [265, 181] on p "UP FYE 2027 S2 - Yakjin D29 NOBO [DEMOGRAPHIC_DATA] Sleepwear" at bounding box center [233, 182] width 284 height 20
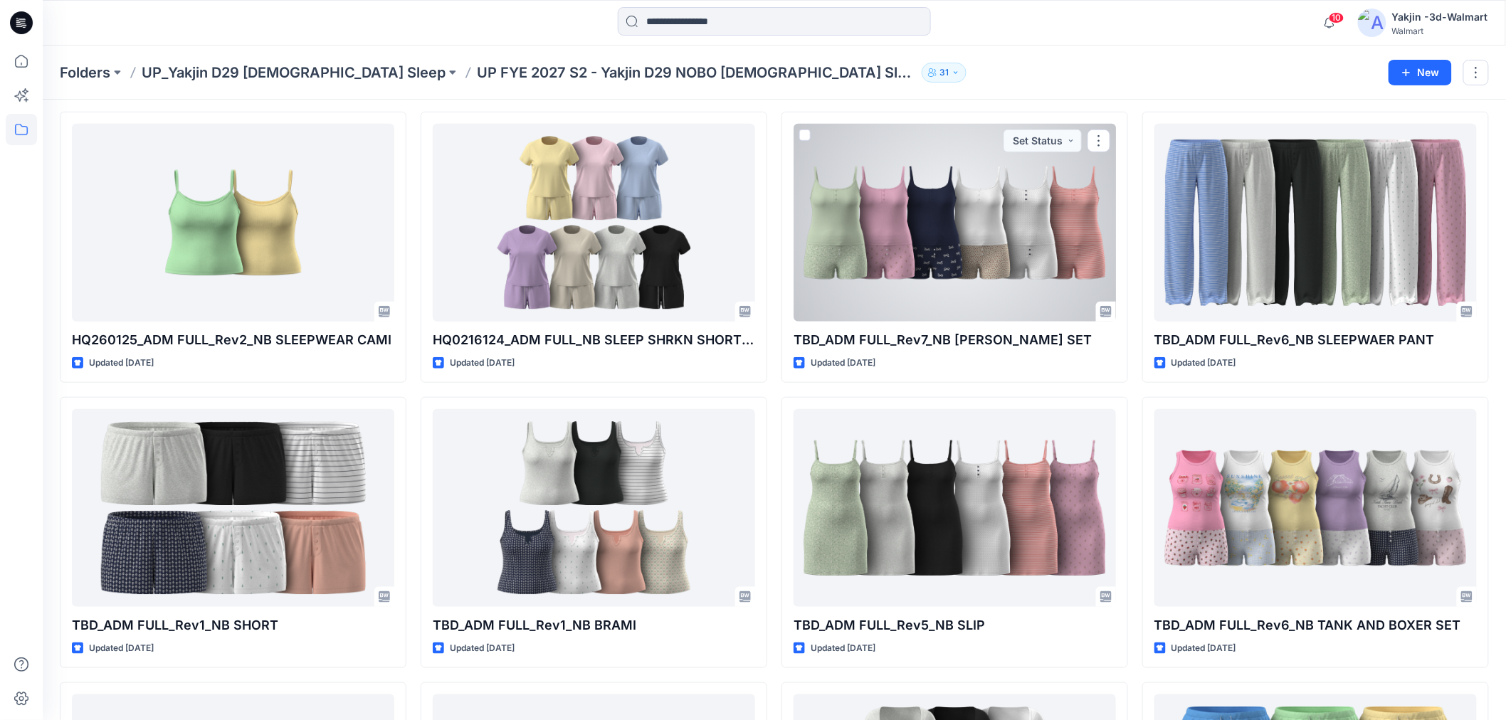
scroll to position [79, 0]
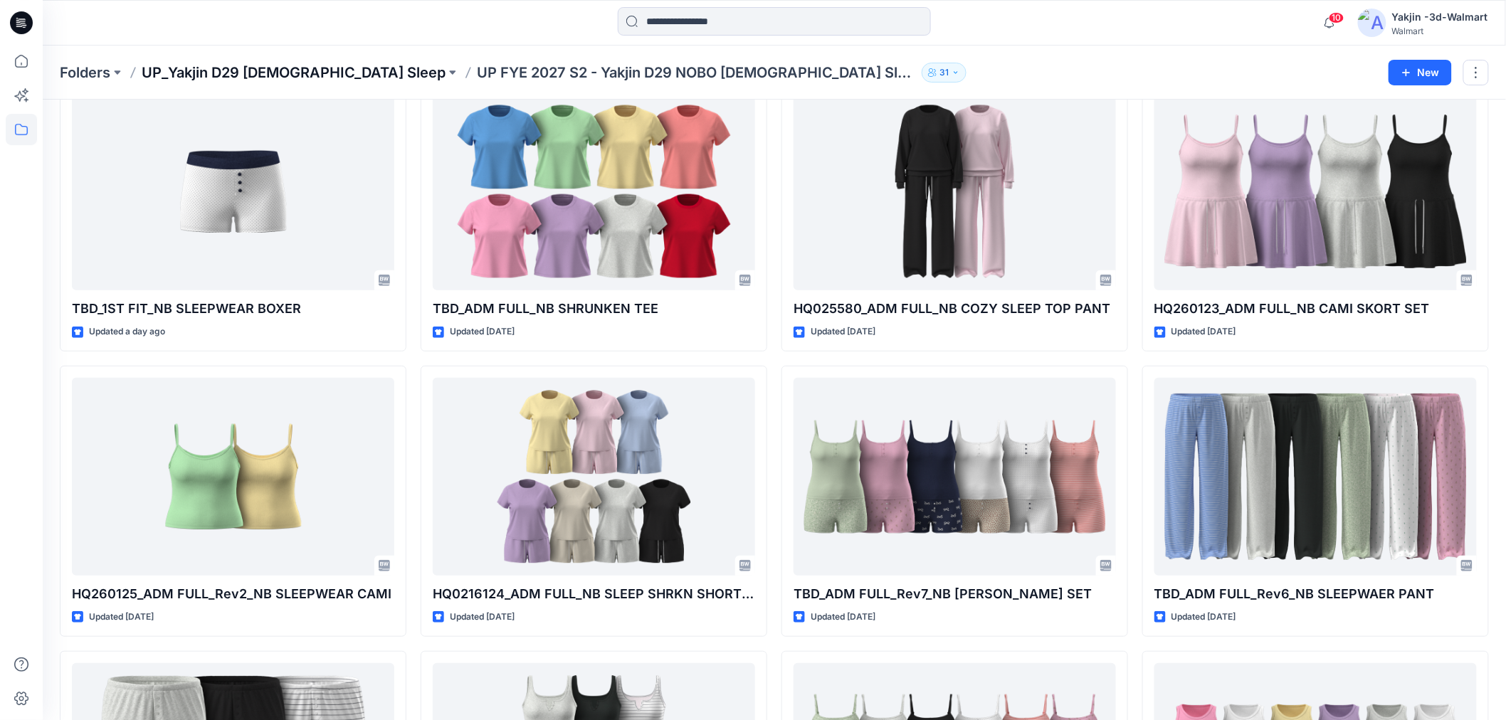
click at [246, 63] on p "UP_Yakjin D29 [DEMOGRAPHIC_DATA] Sleep" at bounding box center [294, 73] width 304 height 20
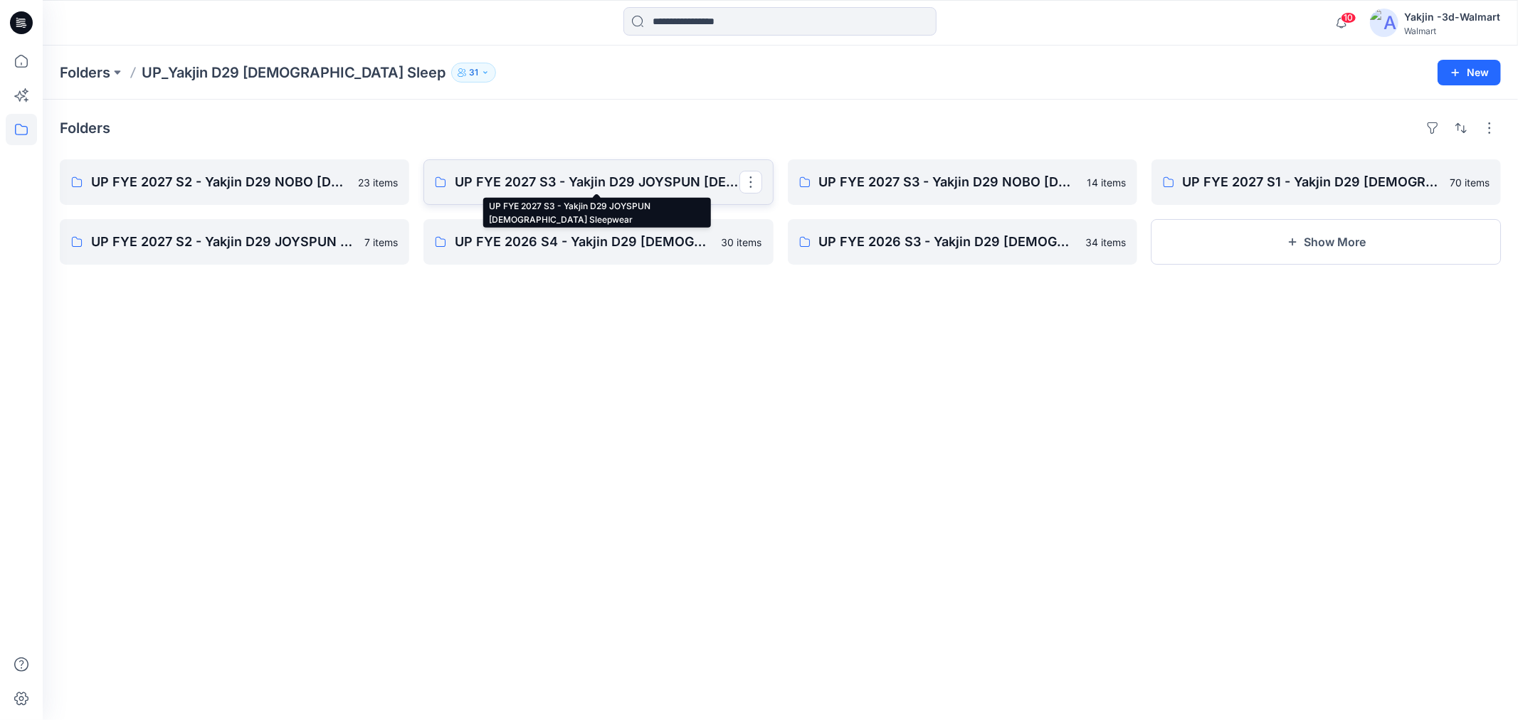
click at [589, 172] on p "UP FYE 2027 S3 - Yakjin D29 JOYSPUN Ladies Sleepwear" at bounding box center [597, 182] width 284 height 20
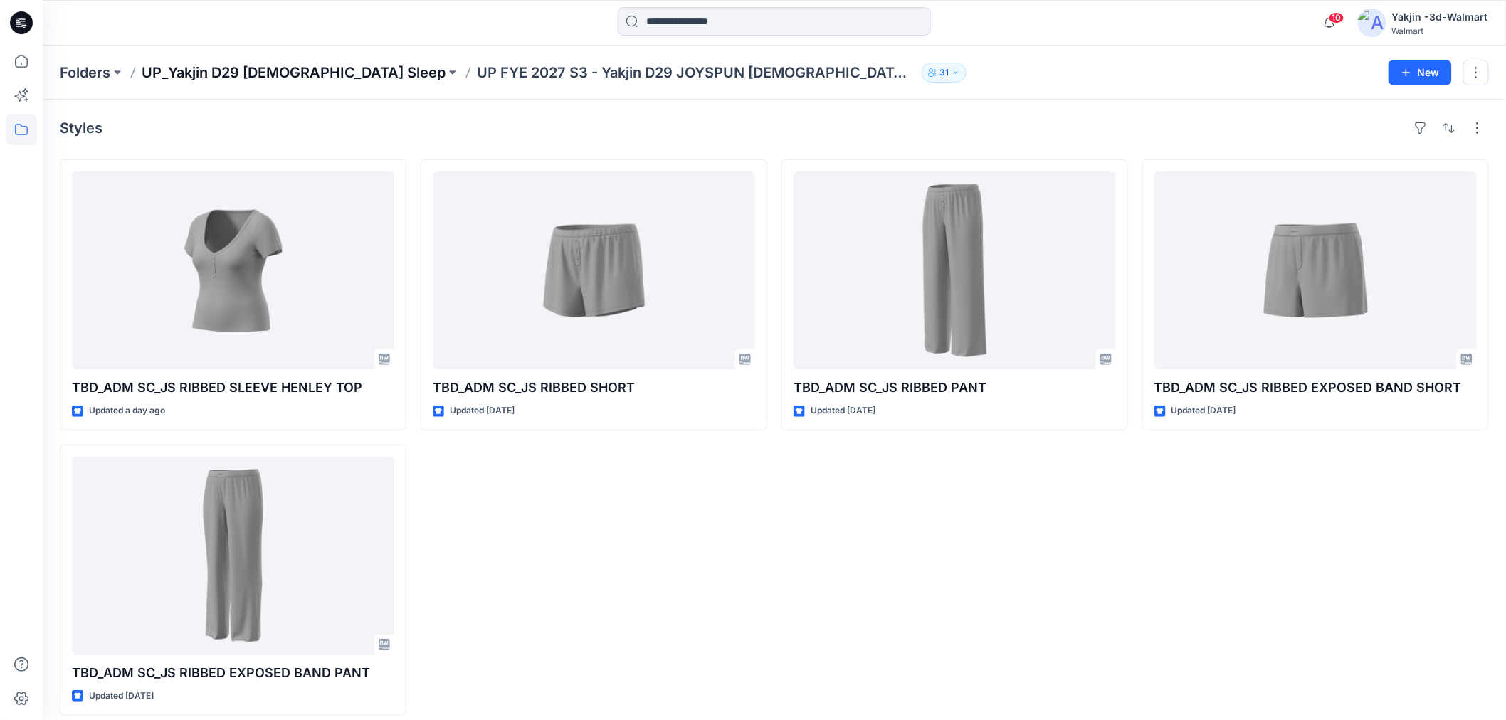
click at [270, 72] on p "UP_Yakjin D29 [DEMOGRAPHIC_DATA] Sleep" at bounding box center [294, 73] width 304 height 20
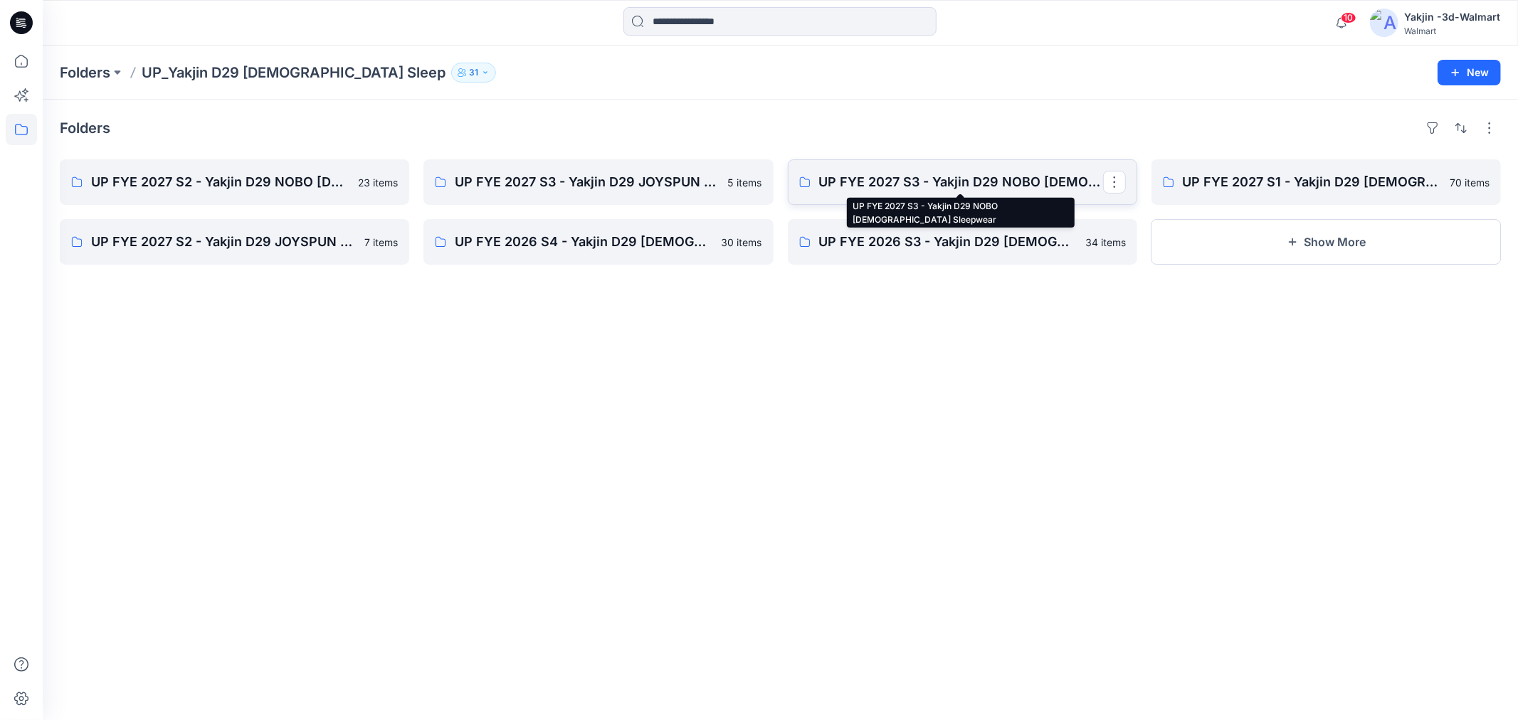
click at [998, 191] on p "UP FYE 2027 S3 - Yakjin D29 NOBO Ladies Sleepwear" at bounding box center [961, 182] width 284 height 20
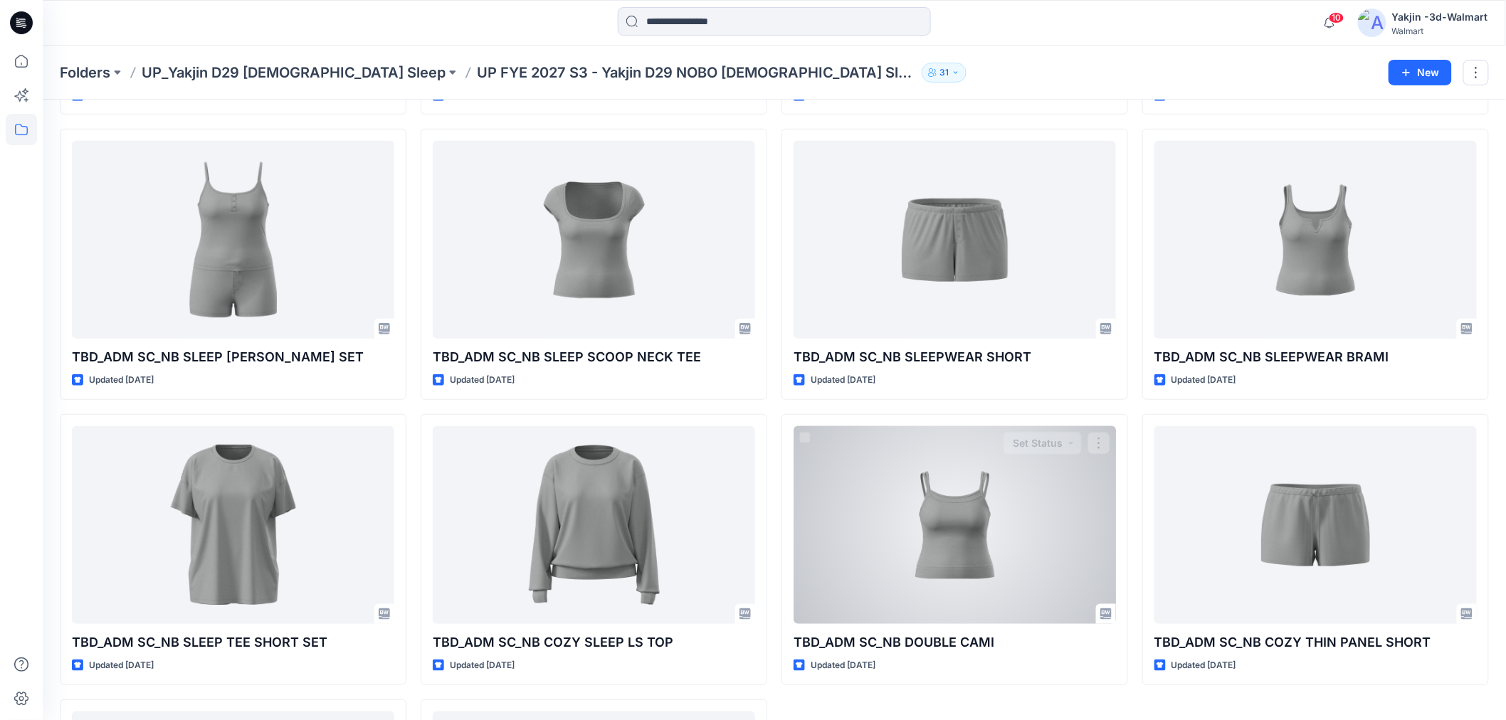
scroll to position [474, 0]
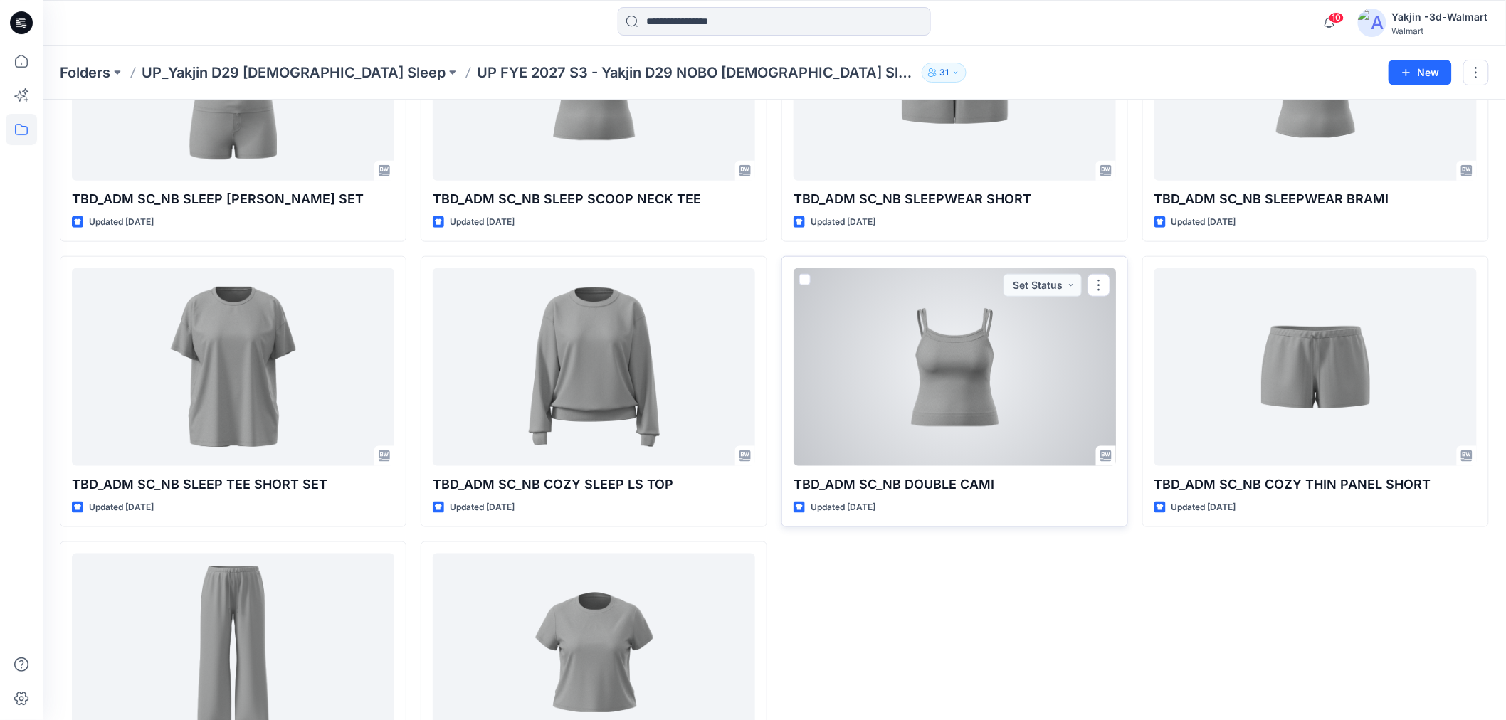
click at [921, 399] on div at bounding box center [955, 367] width 322 height 198
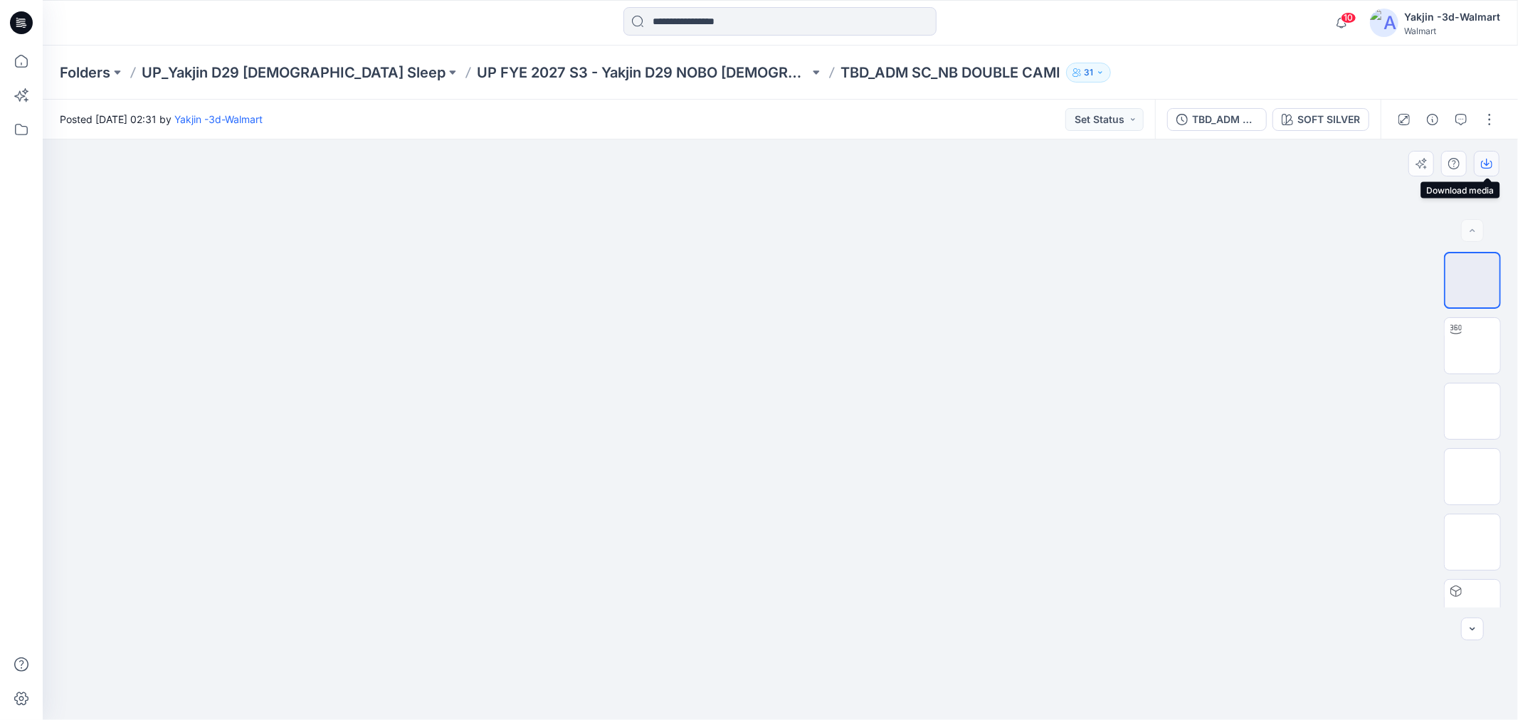
click at [1488, 164] on icon "button" at bounding box center [1487, 162] width 6 height 7
click at [1489, 157] on button "button" at bounding box center [1487, 164] width 26 height 26
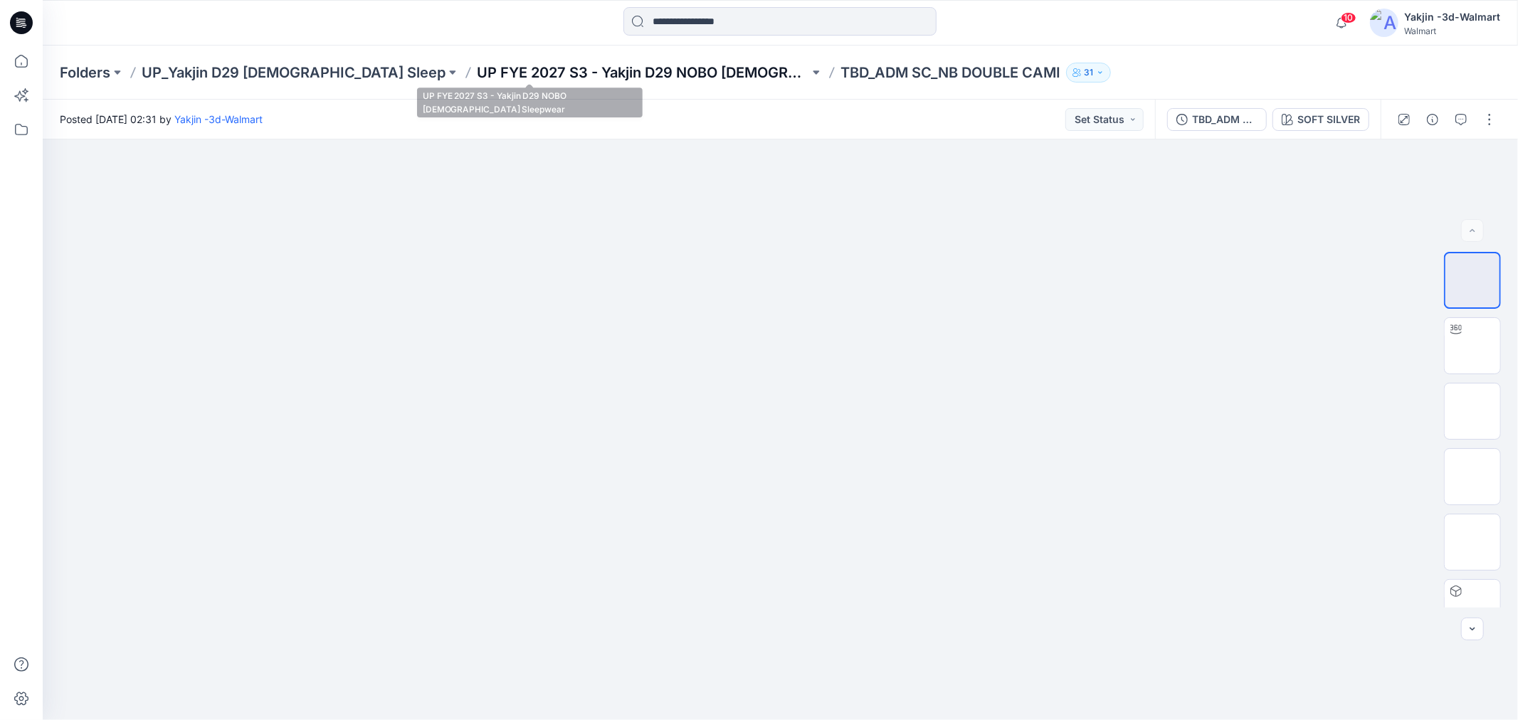
click at [552, 74] on p "UP FYE 2027 S3 - Yakjin D29 NOBO Ladies Sleepwear" at bounding box center [643, 73] width 332 height 20
